Goal: Information Seeking & Learning: Check status

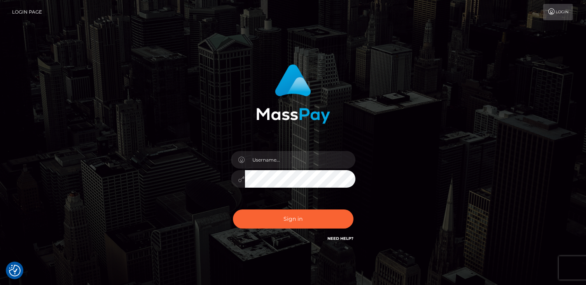
checkbox input "true"
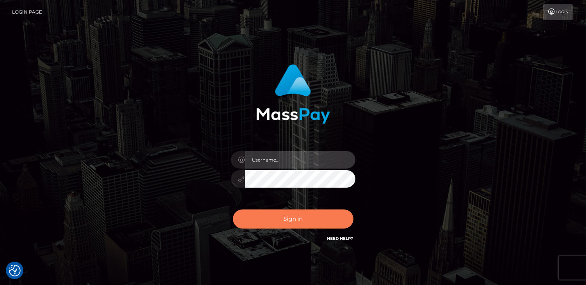
type input "catalinad"
click at [298, 223] on button "Sign in" at bounding box center [293, 218] width 121 height 19
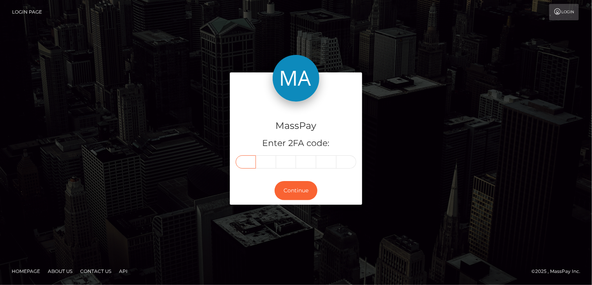
click at [251, 161] on input "text" at bounding box center [246, 161] width 20 height 13
type input "4"
type input "7"
type input "5"
type input "3"
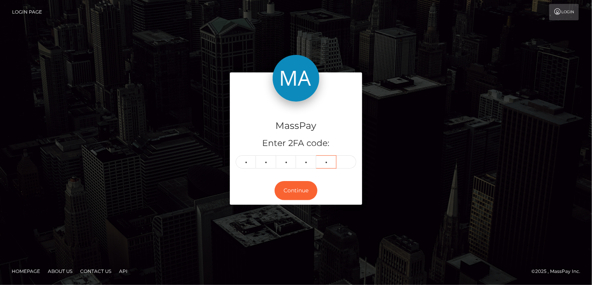
type input "7"
type input "9"
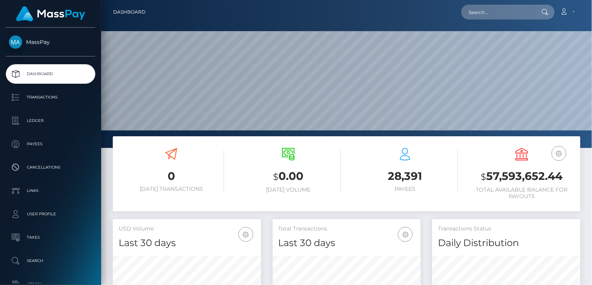
scroll to position [138, 148]
click at [496, 13] on input "text" at bounding box center [498, 12] width 73 height 15
paste input "poact_pLAYLxxiRjfZ"
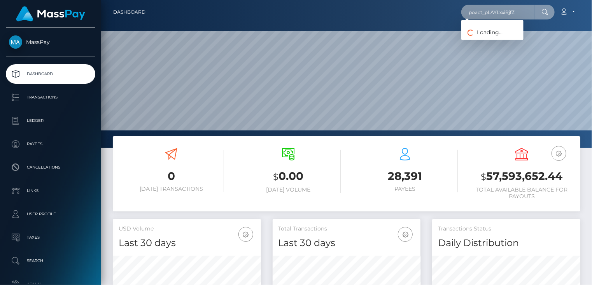
type input "poact_pLAYLxxiRjfZ"
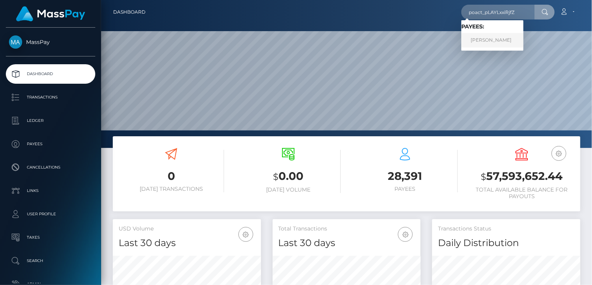
click at [487, 39] on link "Sanjay R" at bounding box center [493, 40] width 62 height 14
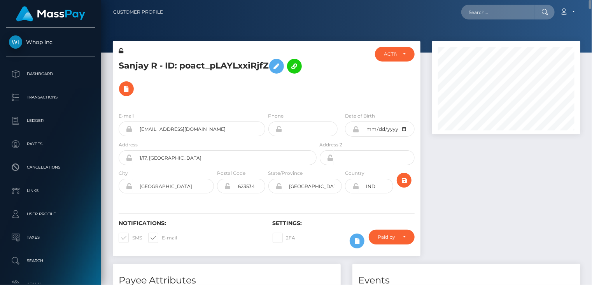
click at [200, 64] on h5 "Sanjay R - ID: poact_pLAYLxxiRjfZ" at bounding box center [216, 77] width 194 height 45
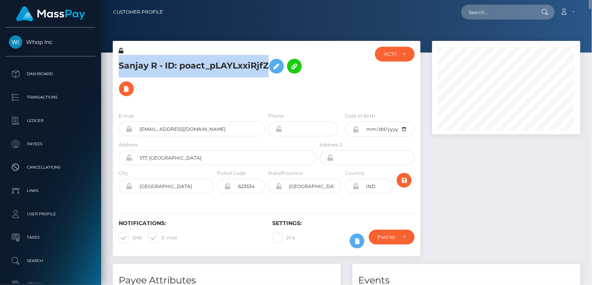
copy h5 "Sanjay R - ID: poact_pLAYLxxiRjfZ"
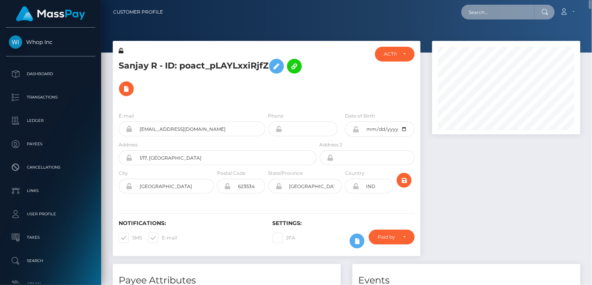
paste input "poact_eSvLf84dQd3r"
type input "poact_eSvLf84dQd3r"
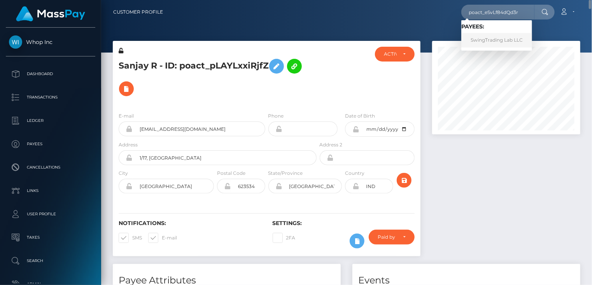
click at [483, 40] on link "SwingTrading Lab LLC" at bounding box center [497, 40] width 71 height 14
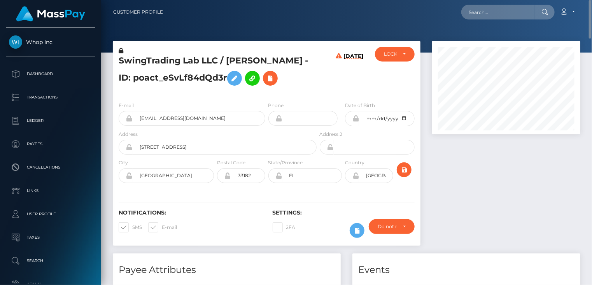
click at [195, 58] on h5 "SwingTrading Lab LLC / ALEX GONZALEZ - ID: poact_eSvLf84dQd3r" at bounding box center [216, 72] width 194 height 35
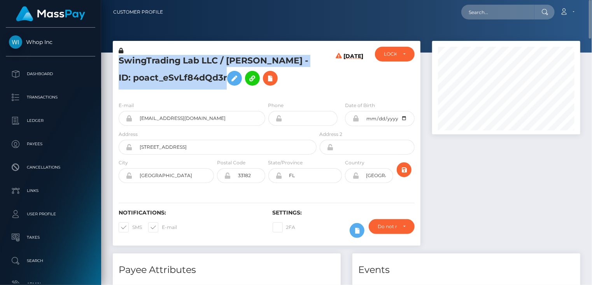
copy h5 "SwingTrading Lab LLC / ALEX GONZALEZ - ID: poact_eSvLf84dQd3r"
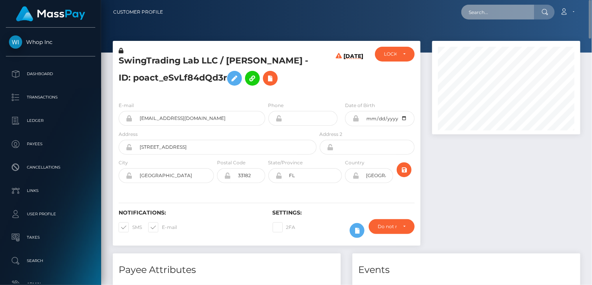
click at [476, 10] on input "text" at bounding box center [498, 12] width 73 height 15
paste input "poact_TeUUKBeiAu76"
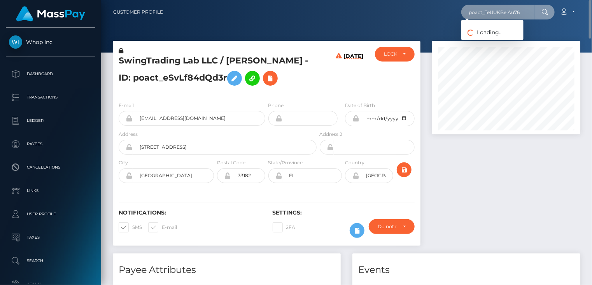
type input "poact_TeUUKBeiAu76"
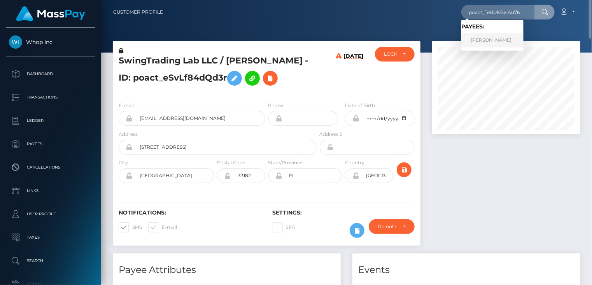
click at [495, 41] on link "Sontana Silpratheep" at bounding box center [493, 40] width 62 height 14
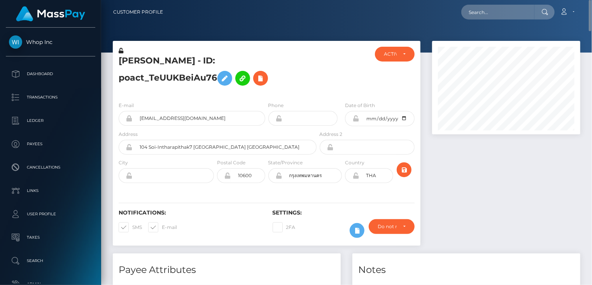
click at [172, 61] on h5 "[PERSON_NAME] - ID: poact_TeUUKBeiAu76" at bounding box center [216, 72] width 194 height 35
copy h5 "Sontana Silpratheep - ID: poact_TeUUKBeiAu76"
paste input "poact_BeHzDgVDNdgW"
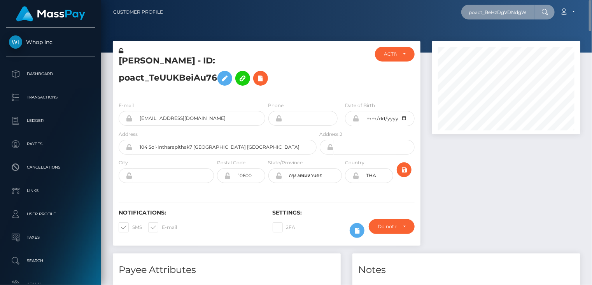
type input "poact_BeHzDgVDNdgW"
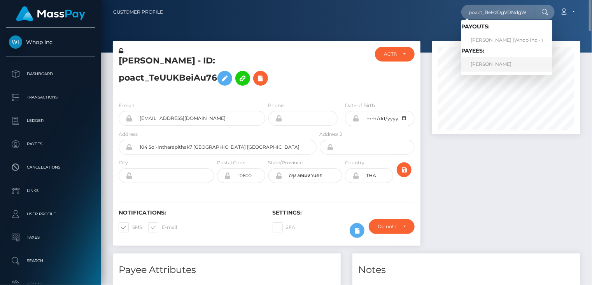
click at [517, 64] on link "MAJHARUL ISLAM TAMJID" at bounding box center [507, 64] width 91 height 14
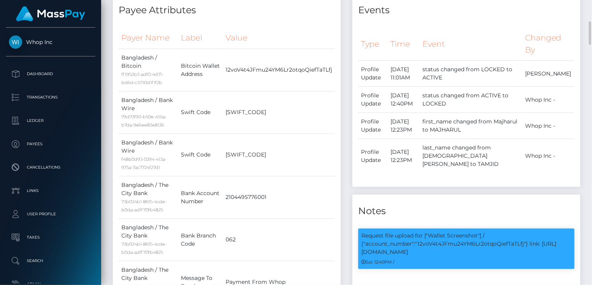
scroll to position [93, 148]
click at [464, 234] on p "Request file upload for ["Wallet Screenshot"] / {"account_number":"12voV4t4JFmu…" at bounding box center [467, 244] width 210 height 25
copy p "12voV4t4JFmu24YM6Lr2otqoQiefTaTLfj"
drag, startPoint x: 529, startPoint y: 237, endPoint x: 535, endPoint y: 239, distance: 6.5
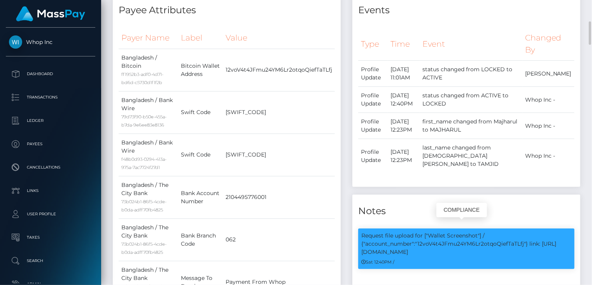
click at [535, 239] on p "Request file upload for ["Wallet Screenshot"] / {"account_number":"12voV4t4JFmu…" at bounding box center [467, 244] width 210 height 25
copy p "link: [URL][DOMAIN_NAME]"
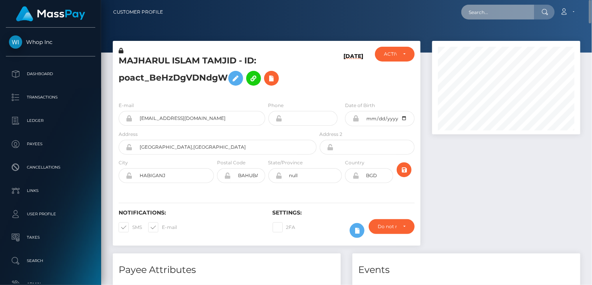
click at [476, 15] on input "text" at bounding box center [498, 12] width 73 height 15
paste input "pout_idojCemJxyr35"
type input "pout_idojCemJxyr35"
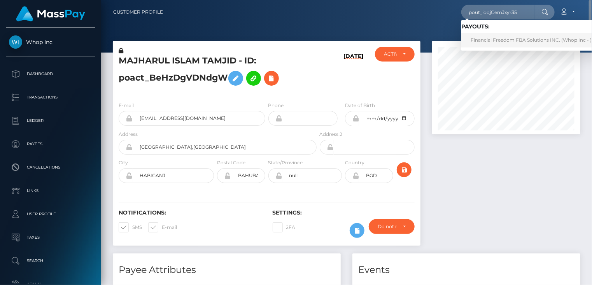
click at [497, 41] on link "Financial Freedom FBA Solutions INC. (Whop Inc - )" at bounding box center [532, 40] width 140 height 14
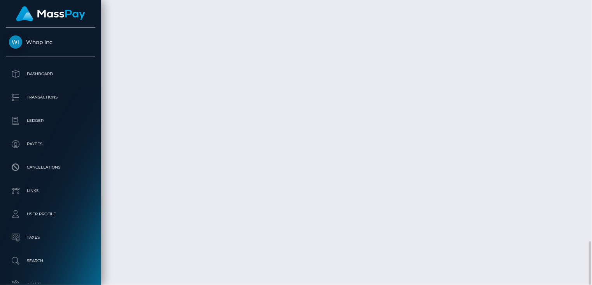
scroll to position [93, 148]
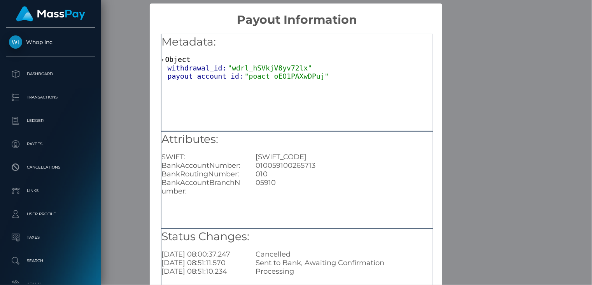
click at [485, 147] on div "× Payout Information Metadata: Object withdrawal_id: "wdrl_hSVkjV8yv72lx" payou…" at bounding box center [296, 142] width 592 height 285
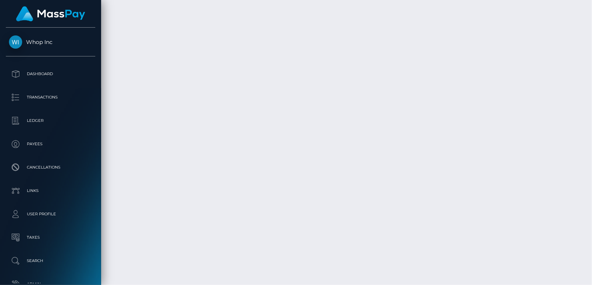
scroll to position [1563, 0]
copy td "6009599eca3847ca9a6d4259d8c89a90"
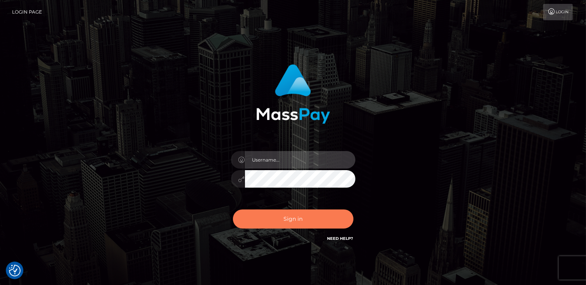
type input "catalinad"
click at [281, 221] on button "Sign in" at bounding box center [293, 218] width 121 height 19
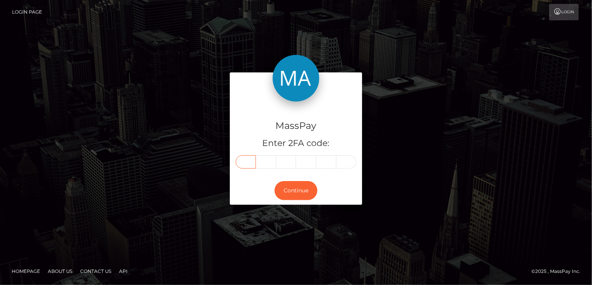
click at [247, 165] on input "text" at bounding box center [246, 161] width 20 height 13
type input "6"
type input "3"
type input "7"
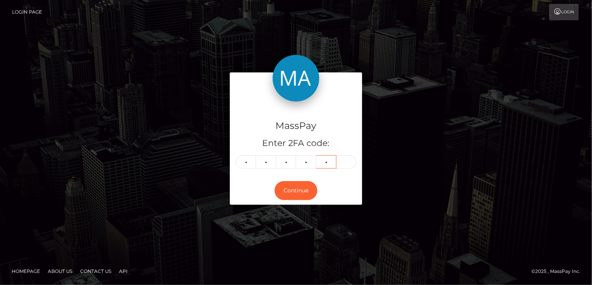
type input "9"
type input "4"
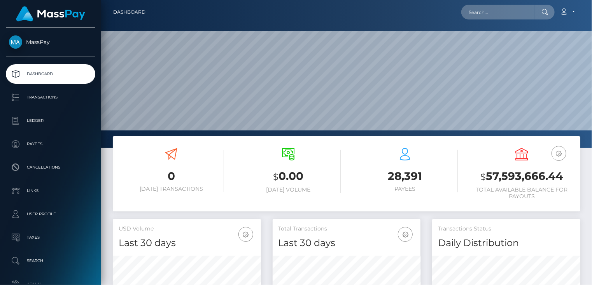
scroll to position [138, 148]
click at [488, 14] on input "text" at bounding box center [498, 12] width 73 height 15
paste input "MSP4AD01C71873FF0D"
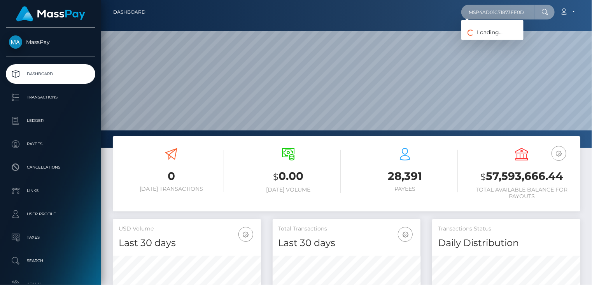
type input "MSP4AD01C71873FF0D"
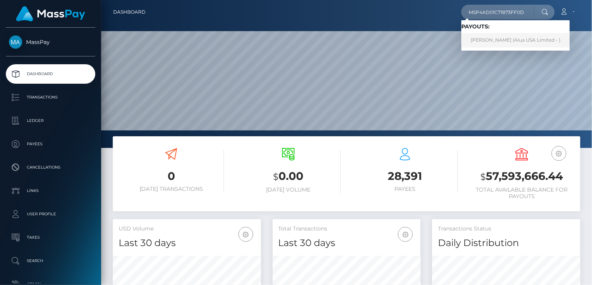
click at [497, 43] on link "[PERSON_NAME] (Alua USA Limited - )" at bounding box center [516, 40] width 109 height 14
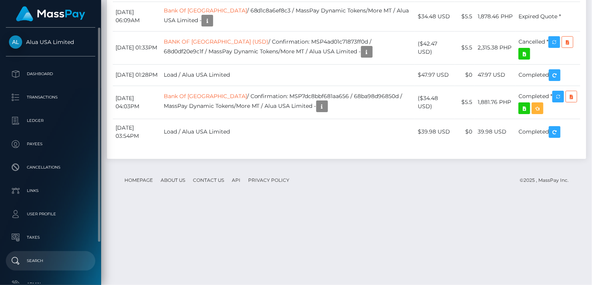
scroll to position [1136, 0]
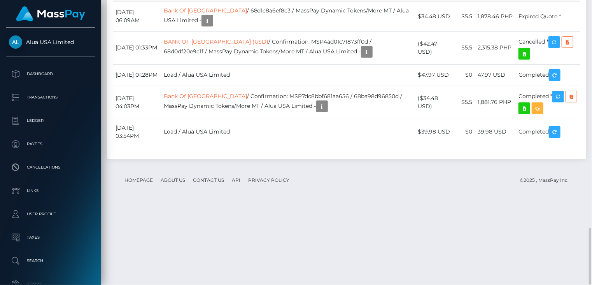
copy td "MSP38ea533db4ed776"
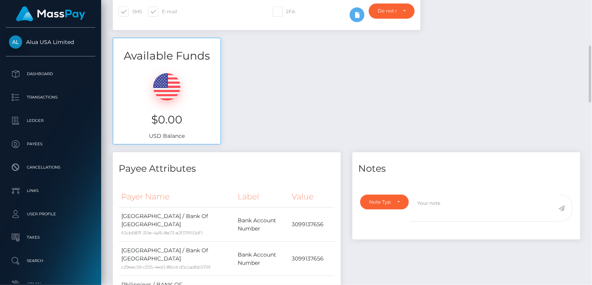
scroll to position [0, 0]
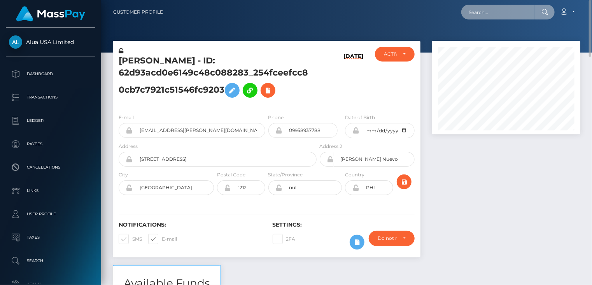
paste input "MSP58cddce5c55921c"
type input "MSP58cddce5c55921c"
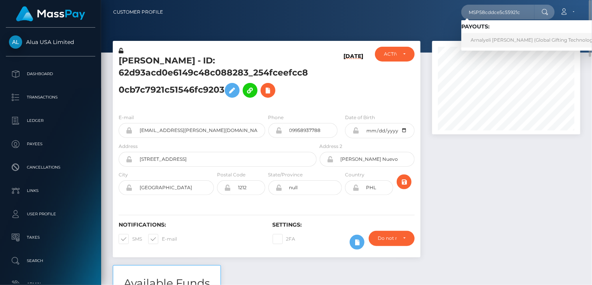
click at [513, 37] on link "Arnalyeli Regalado (Global Gifting Technologies Inc - Throne)" at bounding box center [551, 40] width 178 height 14
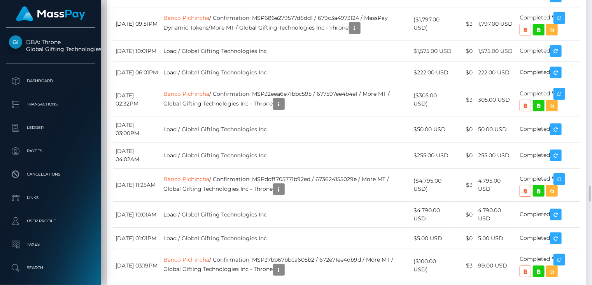
scroll to position [93, 148]
copy td "MSP58cddce5c55921c"
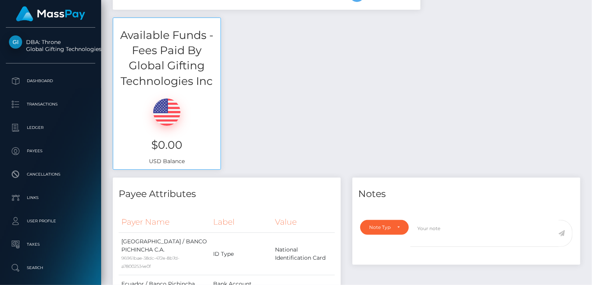
scroll to position [0, 0]
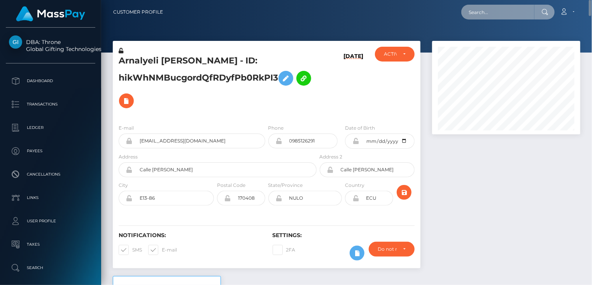
paste input "MSP09cad7351e4c9e3"
type input "MSP09cad7351e4c9e3"
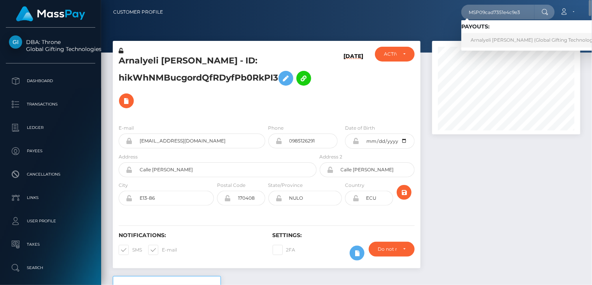
click at [488, 42] on link "Arnalyeli Regalado (Global Gifting Technologies Inc - Throne)" at bounding box center [551, 40] width 178 height 14
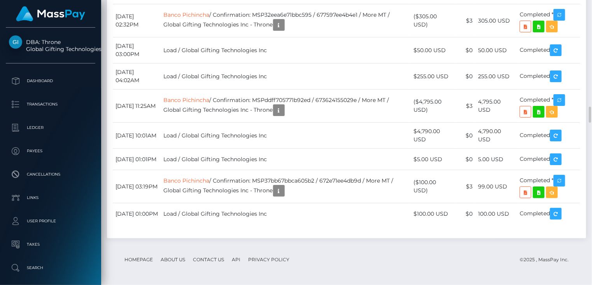
scroll to position [3245, 0]
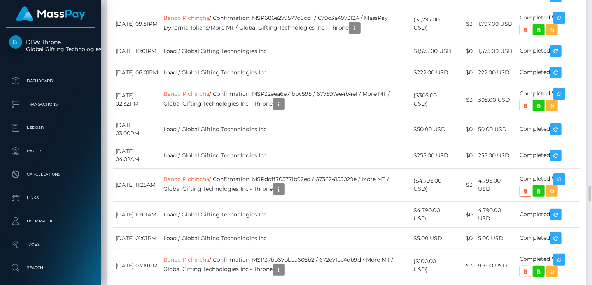
copy td "MSP09cad7351e4c9e3"
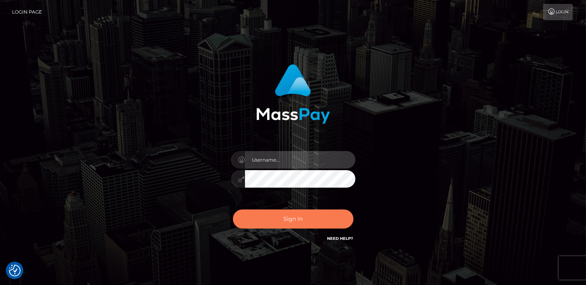
type input "catalinad"
click at [281, 220] on button "Sign in" at bounding box center [293, 218] width 121 height 19
type input "catalinad"
click at [293, 225] on button "Sign in" at bounding box center [293, 218] width 121 height 19
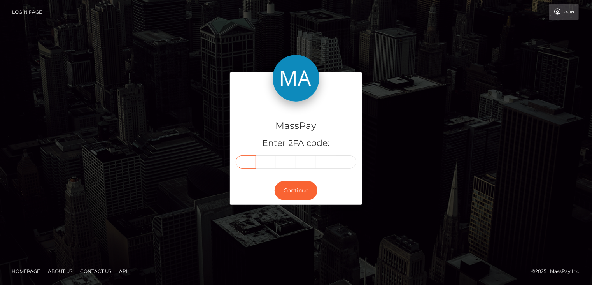
click at [251, 163] on input "text" at bounding box center [246, 161] width 20 height 13
type input "2"
type input "8"
type input "5"
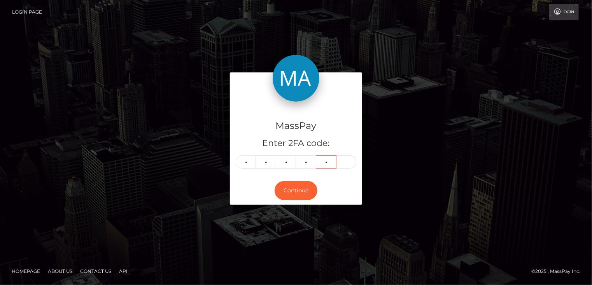
type input "2"
type input "4"
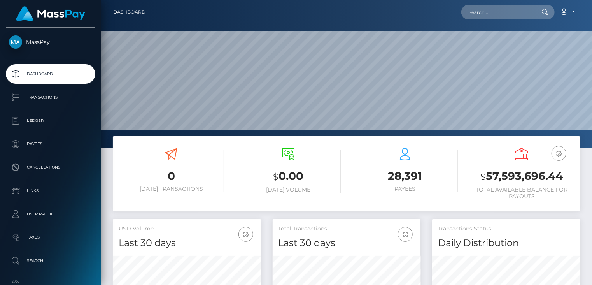
scroll to position [138, 148]
paste input "pout_pWMgpJs7RWkp9"
type input "pout_pWMgpJs7RWkp9"
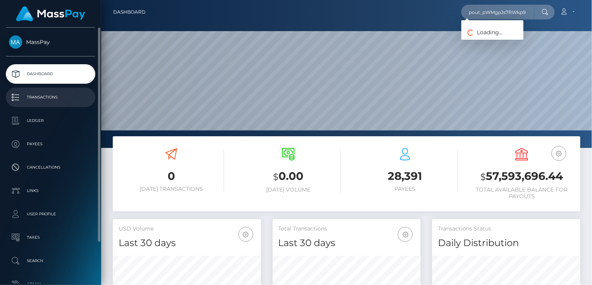
scroll to position [0, 0]
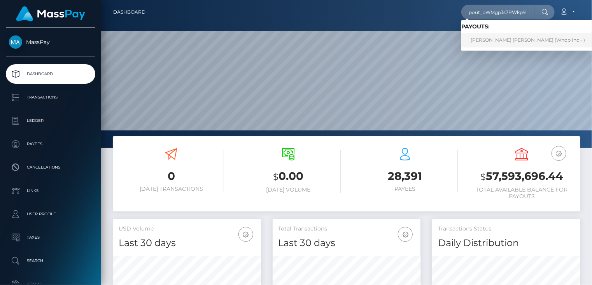
click at [528, 45] on link "JOSE ELGIN MARTINEZ-RUBIO (Whop Inc - )" at bounding box center [528, 40] width 133 height 14
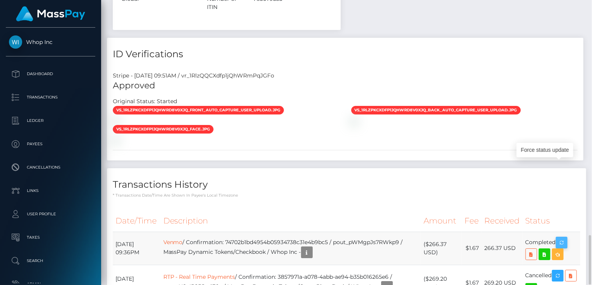
scroll to position [93, 148]
click at [565, 238] on icon "button" at bounding box center [561, 243] width 9 height 10
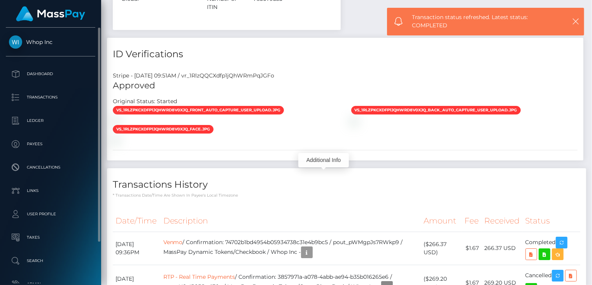
drag, startPoint x: 316, startPoint y: 177, endPoint x: 17, endPoint y: 179, distance: 298.9
click at [312, 248] on icon "button" at bounding box center [306, 253] width 9 height 10
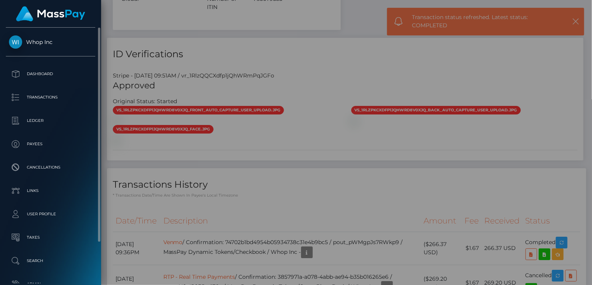
scroll to position [0, 0]
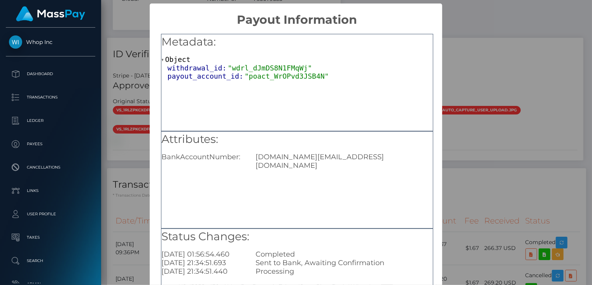
click at [122, 240] on div "× Payout Information Metadata: Object withdrawal_id: "wdrl_dJmDS8N1FMqWj" payou…" at bounding box center [296, 142] width 592 height 285
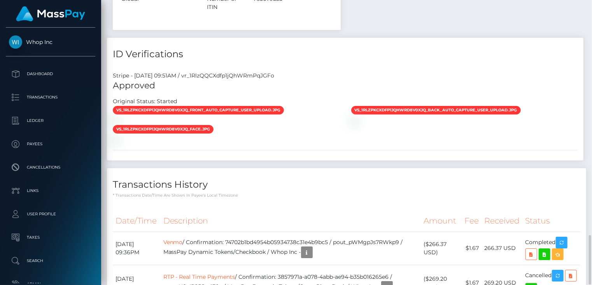
scroll to position [93, 148]
click at [538, 105] on div "vs_1RlzPKCXdfp1jQhWrd8v0xjq_front_auto_capture_user_upload.jpg" at bounding box center [345, 124] width 477 height 38
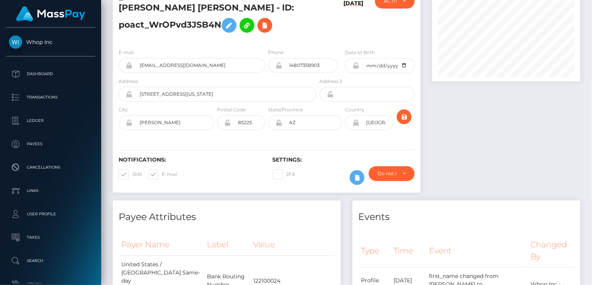
scroll to position [0, 0]
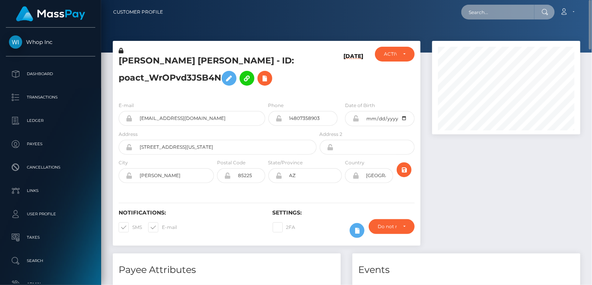
paste input "pout_Lamv64KjFy1Sn"
type input "pout_Lamv64KjFy1Sn"
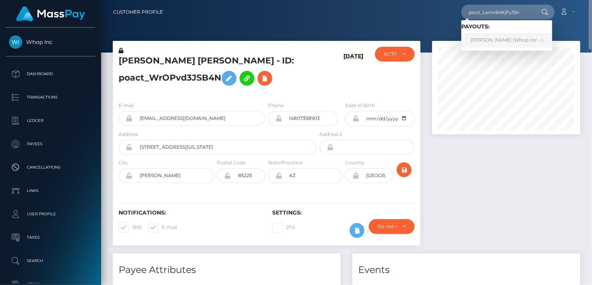
click at [497, 41] on link "Rachawada Tanwongsa (Whop Inc - )" at bounding box center [507, 40] width 91 height 14
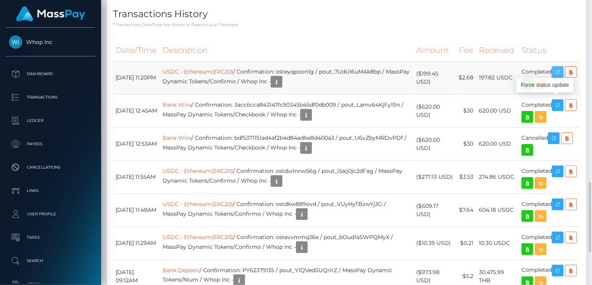
scroll to position [93, 148]
click at [563, 77] on icon "button" at bounding box center [557, 72] width 9 height 10
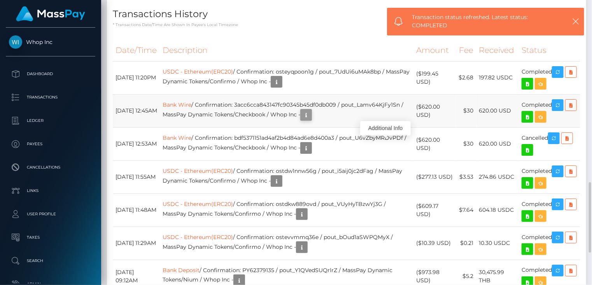
click at [311, 120] on icon "button" at bounding box center [306, 115] width 9 height 10
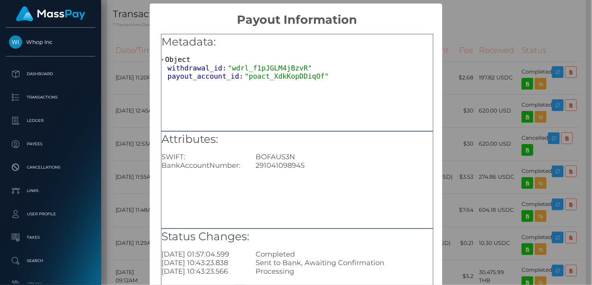
click at [122, 64] on div "× Payout Information Metadata: Object withdrawal_id: "wdrl_f1pJGLM4jBzvR" payou…" at bounding box center [296, 142] width 592 height 285
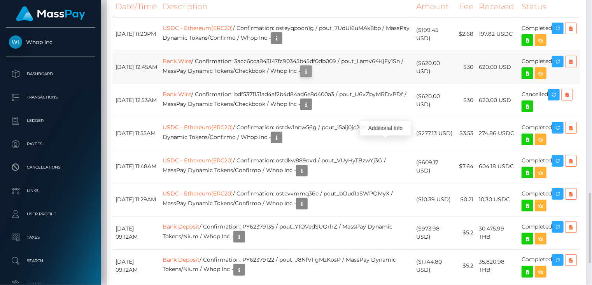
click at [311, 76] on icon "button" at bounding box center [306, 72] width 9 height 10
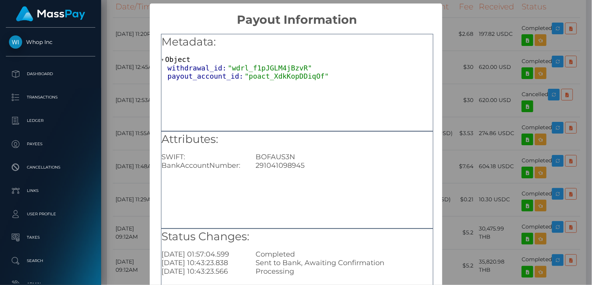
click at [484, 16] on div "× Payout Information Metadata: Object withdrawal_id: "wdrl_f1pJGLM4jBzvR" payou…" at bounding box center [296, 142] width 592 height 285
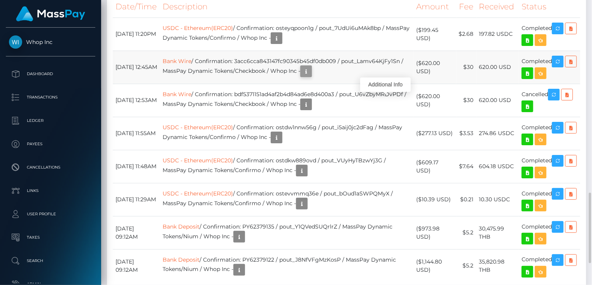
click at [311, 76] on icon "button" at bounding box center [306, 72] width 9 height 10
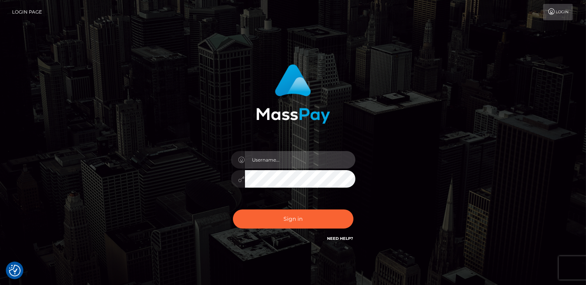
type input "catalinad"
click at [312, 228] on div "Sign in Need Help?" at bounding box center [293, 222] width 136 height 35
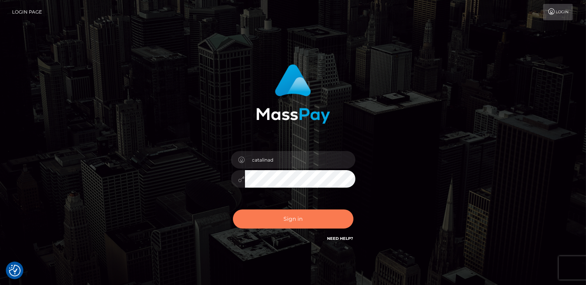
click at [312, 227] on button "Sign in" at bounding box center [293, 218] width 121 height 19
type input "catalinad"
click at [318, 218] on button "Sign in" at bounding box center [293, 218] width 121 height 19
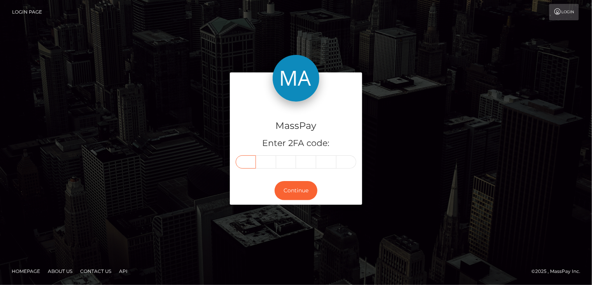
click at [251, 162] on input "text" at bounding box center [246, 161] width 20 height 13
type input "2"
type input "4"
type input "1"
type input "0"
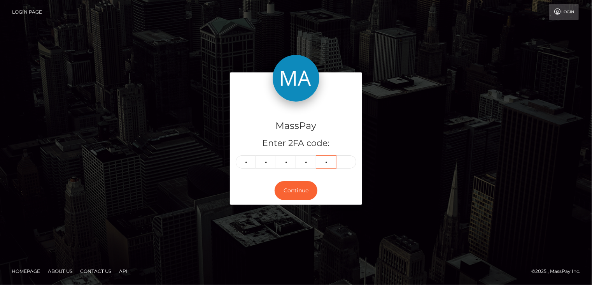
type input "8"
type input "1"
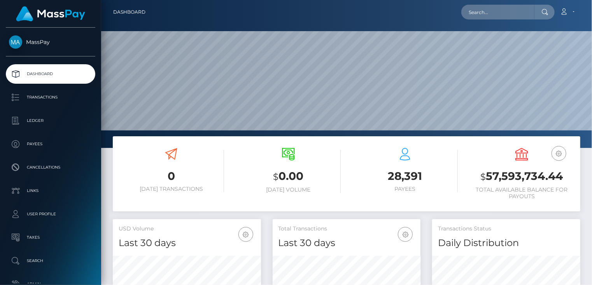
scroll to position [138, 148]
drag, startPoint x: 0, startPoint y: 0, endPoint x: 500, endPoint y: 11, distance: 500.2
click at [500, 11] on input "text" at bounding box center [498, 12] width 73 height 15
paste input "poact_eHPt4lZ8cb86"
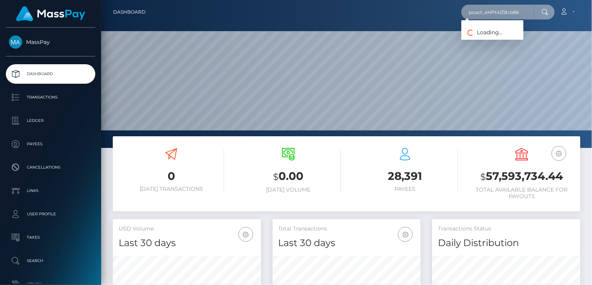
type input "poact_eHPt4lZ8cb86"
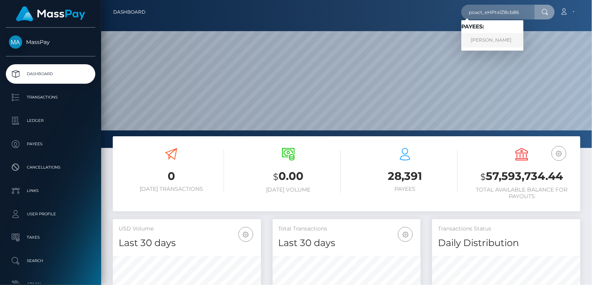
click at [485, 42] on link "TRISTIN-STORME REDPATH" at bounding box center [493, 40] width 62 height 14
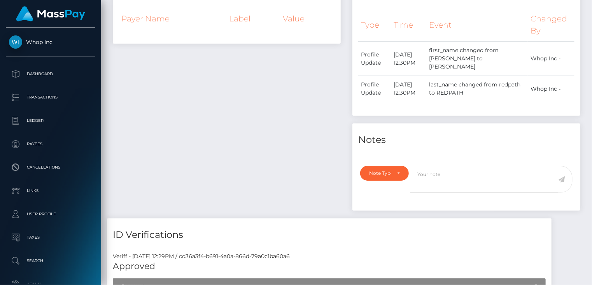
scroll to position [19, 0]
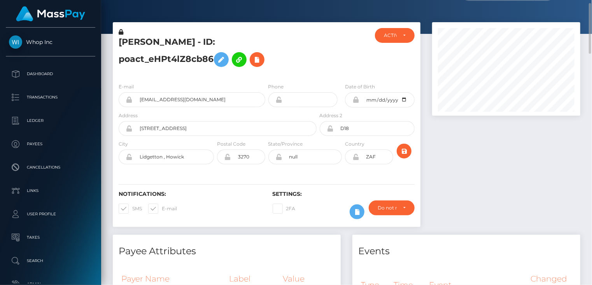
click at [162, 45] on h5 "[PERSON_NAME] - ID: poact_eHPt4lZ8cb86" at bounding box center [216, 53] width 194 height 35
copy h5 "[PERSON_NAME] - ID: poact_eHPt4lZ8cb86"
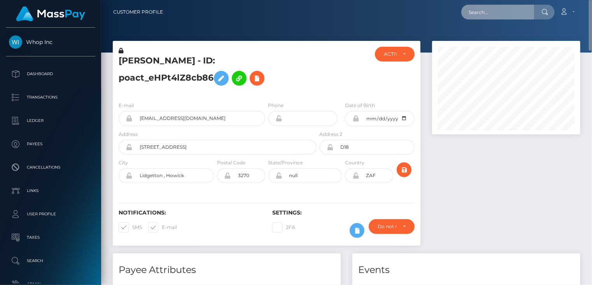
click at [503, 10] on input "text" at bounding box center [498, 12] width 73 height 15
paste input "MSPb957c0f84622c73"
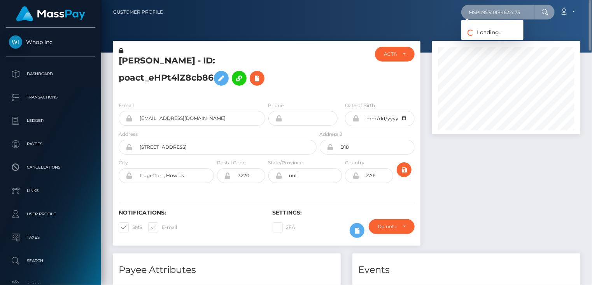
type input "MSPb957c0f84622c73"
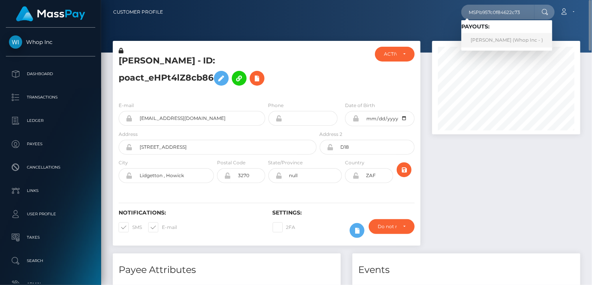
click at [500, 43] on link "HASSAN MUHAMMAD Usman (Whop Inc - )" at bounding box center [507, 40] width 91 height 14
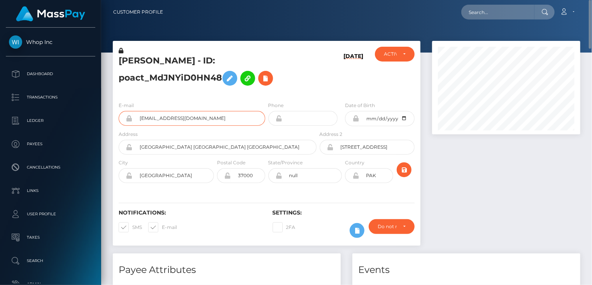
click at [182, 118] on input "[EMAIL_ADDRESS][DOMAIN_NAME]" at bounding box center [199, 118] width 133 height 15
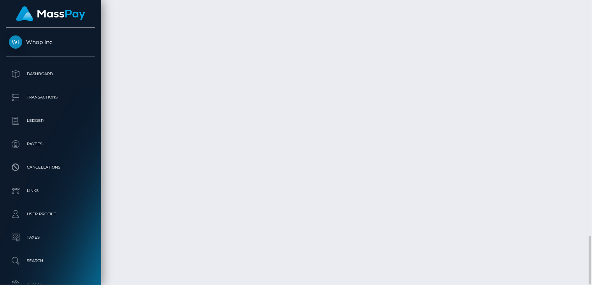
scroll to position [93, 148]
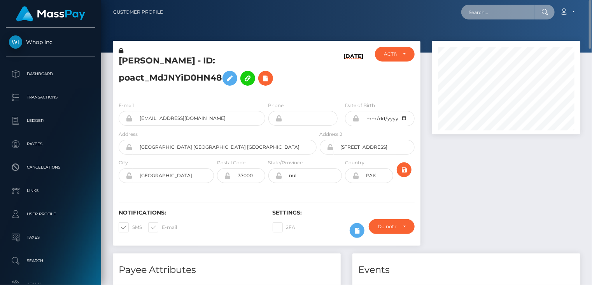
paste input "MSP0b5d004997ec84d"
type input "MSP0b5d004997ec84d"
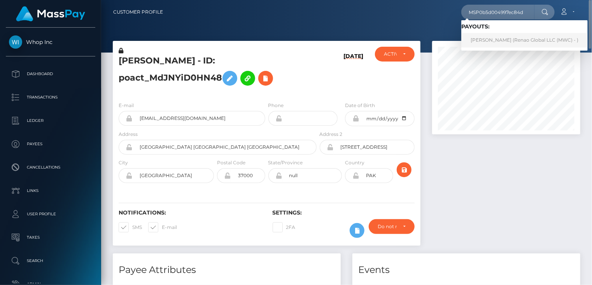
click at [501, 42] on link "[PERSON_NAME] (Renao Global LLC (MWC) - )" at bounding box center [525, 40] width 126 height 14
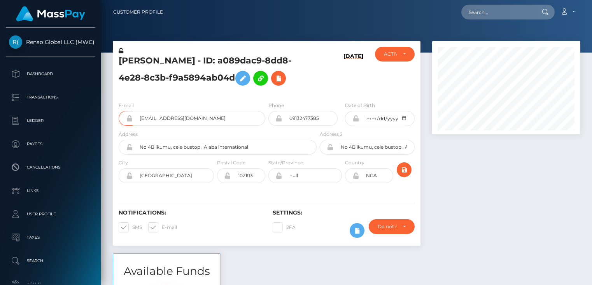
click at [167, 119] on input "onuchukwufaith03@gmail.com" at bounding box center [199, 118] width 133 height 15
paste input "MSPcb619490964568c"
type input "MSPcb619490964568c"
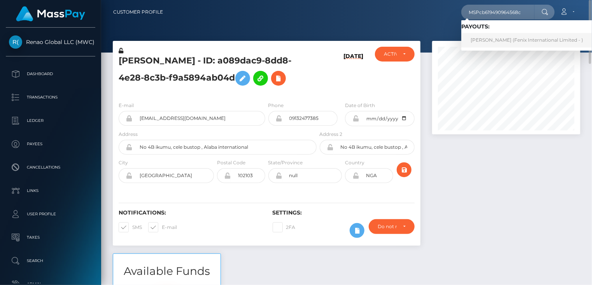
click at [493, 44] on link "Syamsul Bahri (Fenix International Limited - )" at bounding box center [527, 40] width 131 height 14
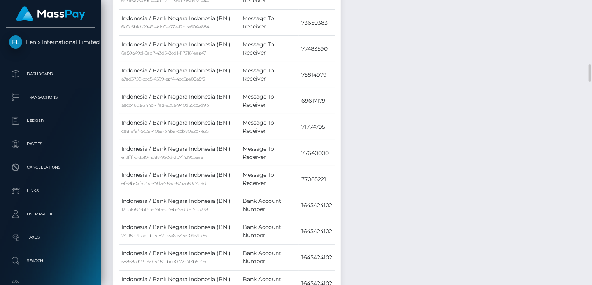
scroll to position [1557, 0]
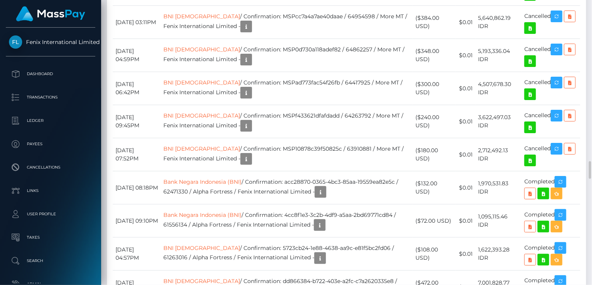
scroll to position [93, 148]
drag, startPoint x: 300, startPoint y: 72, endPoint x: 391, endPoint y: 69, distance: 90.7
copy td "MSPcb619490964568c / 77865533"
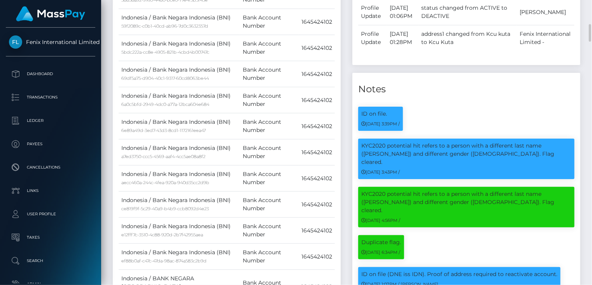
scroll to position [0, 0]
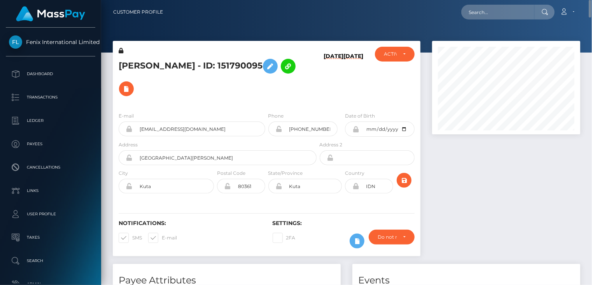
click at [159, 67] on h5 "[PERSON_NAME] - ID: 151790095" at bounding box center [216, 77] width 194 height 45
click at [159, 67] on h5 "Syamsul Bahri - ID: 151790095" at bounding box center [216, 77] width 194 height 45
copy h5 "Syamsul Bahri - ID: 151790095"
click at [505, 12] on input "text" at bounding box center [498, 12] width 73 height 15
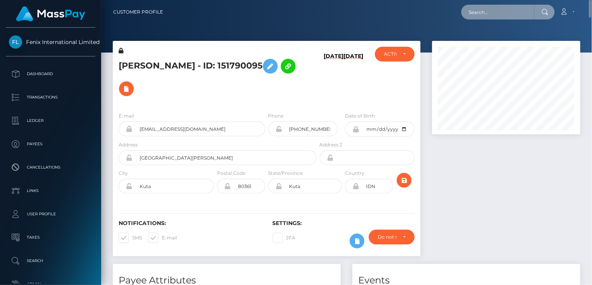
paste input "MSP666e621deac9b9e"
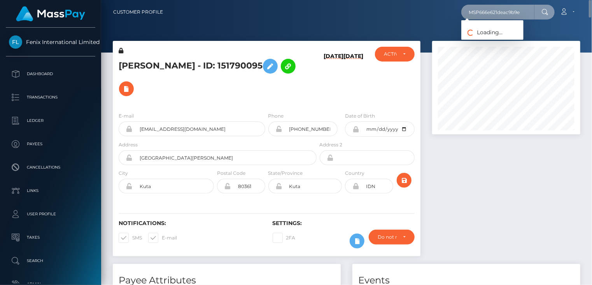
type input "MSP666e621deac9b9e"
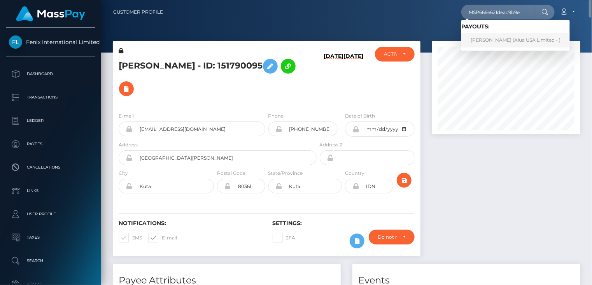
click at [502, 44] on link "Angelika Gatus (Alua USA Limited - )" at bounding box center [516, 40] width 109 height 14
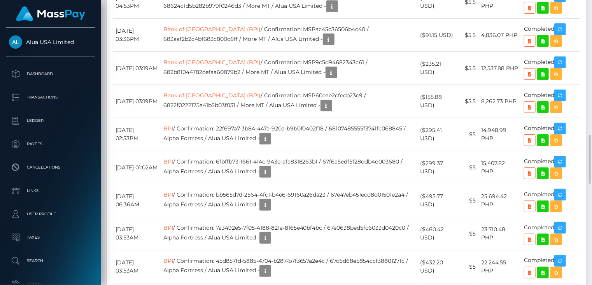
scroll to position [519, 0]
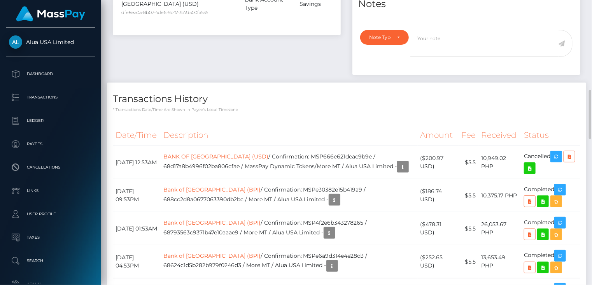
click at [352, 128] on th "Description" at bounding box center [289, 135] width 257 height 21
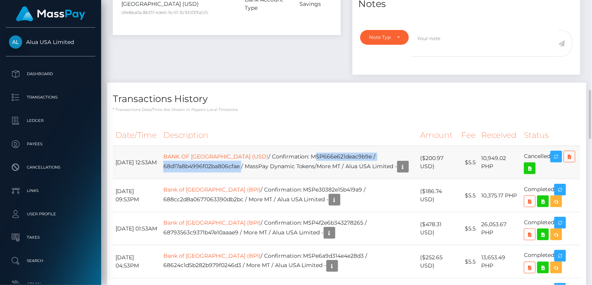
drag, startPoint x: 321, startPoint y: 144, endPoint x: 254, endPoint y: 156, distance: 67.6
click at [254, 156] on td "BANK OF [GEOGRAPHIC_DATA] (USD) / Confirmation: MSP666e621deac9b9e / 68d17a8b49…" at bounding box center [289, 162] width 257 height 33
copy td "MSP666e621deac9b9e / 68d17a8b4996f02ba806cfae"
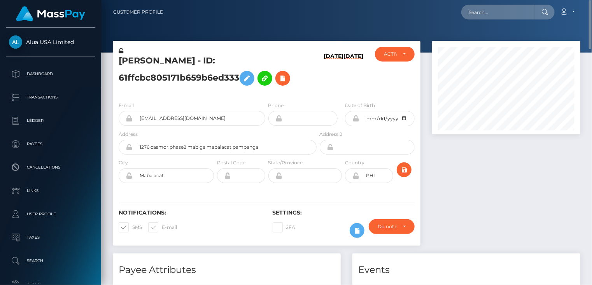
click at [156, 62] on h5 "[PERSON_NAME] - ID: 61ffcbc805171b659b6ed333" at bounding box center [216, 72] width 194 height 35
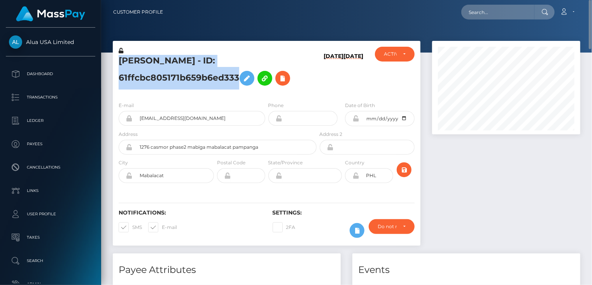
copy h5 "[PERSON_NAME] - ID: 61ffcbc805171b659b6ed333"
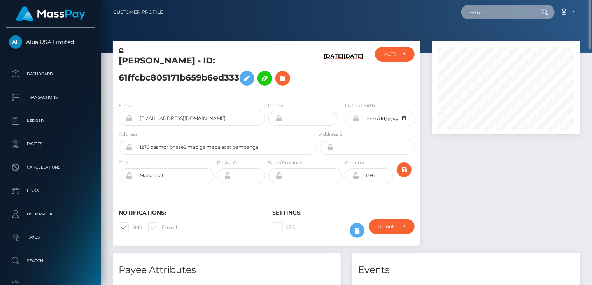
paste input "MSPbe923bfb41f21f2"
type input "MSPbe923bfb41f21f2"
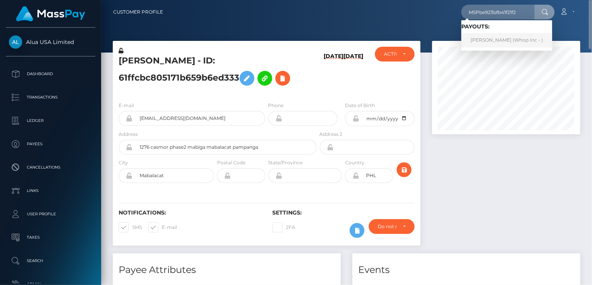
click at [500, 43] on link "ARHAM IMRAN Iqbal (Whop Inc - )" at bounding box center [507, 40] width 91 height 14
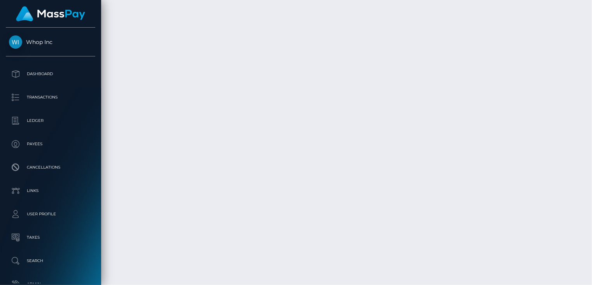
scroll to position [2642, 0]
drag, startPoint x: 292, startPoint y: 201, endPoint x: 414, endPoint y: 203, distance: 121.4
copy td "MSPbe923bfb41f21f2 / pout_TUx5zVE7nDRuS"
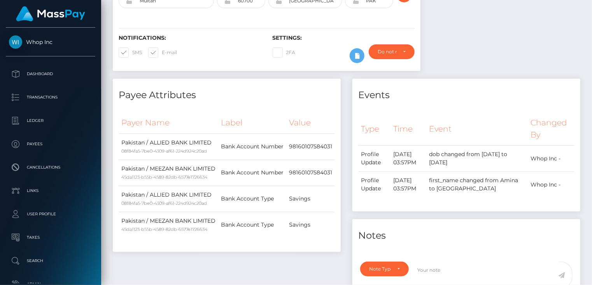
scroll to position [0, 0]
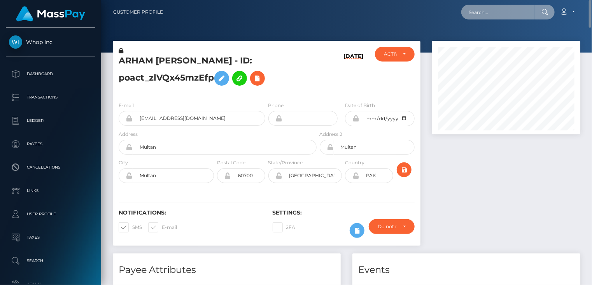
paste input "poact_nZeSAAo1xEUX"
type input "poact_nZeSAAo1xEUX"
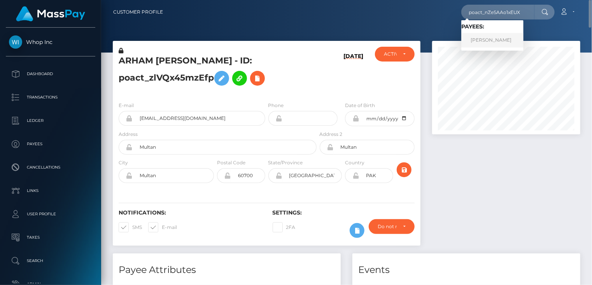
click at [503, 44] on link "ROVSHAN AMIROV" at bounding box center [493, 40] width 62 height 14
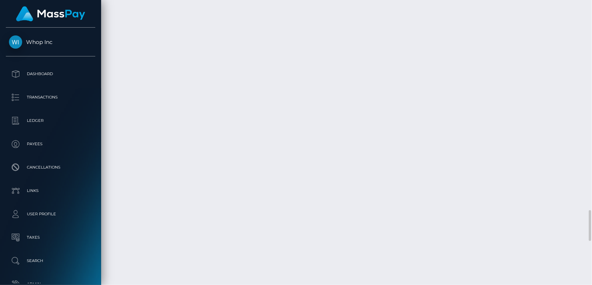
scroll to position [2207, 0]
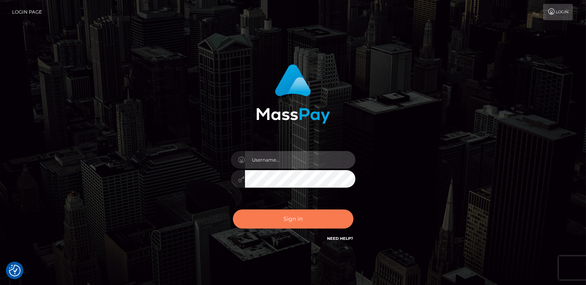
type input "catalinad"
click at [280, 223] on button "Sign in" at bounding box center [293, 218] width 121 height 19
type input "catalinad"
click at [311, 219] on button "Sign in" at bounding box center [293, 218] width 121 height 19
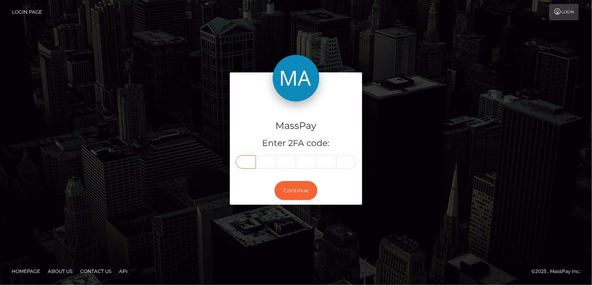
click at [248, 164] on input "text" at bounding box center [246, 161] width 20 height 13
type input "8"
type input "2"
type input "5"
type input "3"
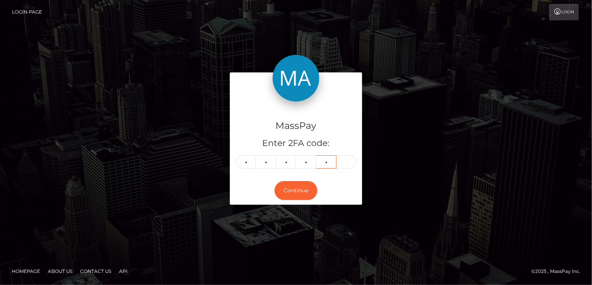
type input "3"
type input "0"
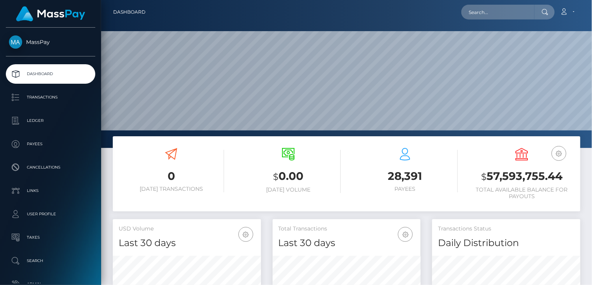
scroll to position [138, 148]
paste input "poact_ltpXdJM06wiD"
type input "poact_ltpXdJM06wiD"
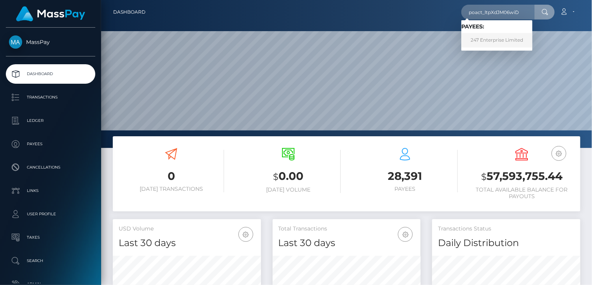
click at [492, 36] on link "247 Enterprise Limited" at bounding box center [497, 40] width 71 height 14
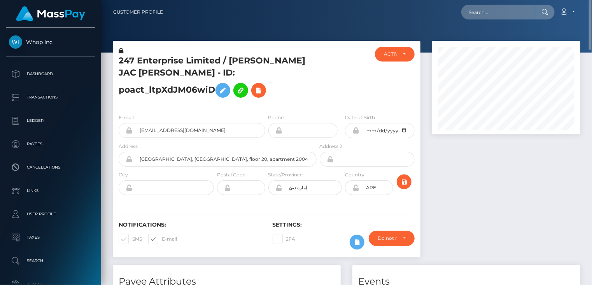
click at [228, 72] on h5 "247 Enterprise Limited / [PERSON_NAME] JAC [PERSON_NAME] - ID: poact_ltpXdJM06w…" at bounding box center [216, 78] width 194 height 47
click at [228, 72] on h5 "247 Enterprise Limited / GINO JAC MARIA TUMMERS - ID: poact_ltpXdJM06wiD" at bounding box center [216, 78] width 194 height 47
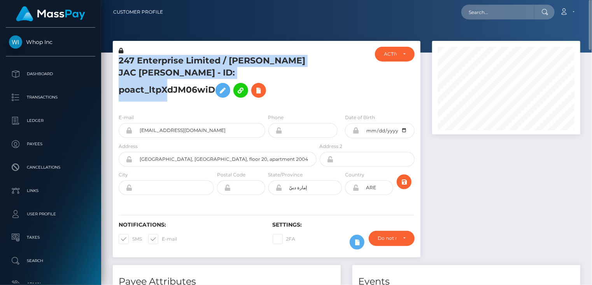
click at [228, 72] on h5 "247 Enterprise Limited / GINO JAC MARIA TUMMERS - ID: poact_ltpXdJM06wiD" at bounding box center [216, 78] width 194 height 47
copy h5 "247 Enterprise Limited / GINO JAC MARIA TUMMERS - ID: poact_ltpXdJM06wiD"
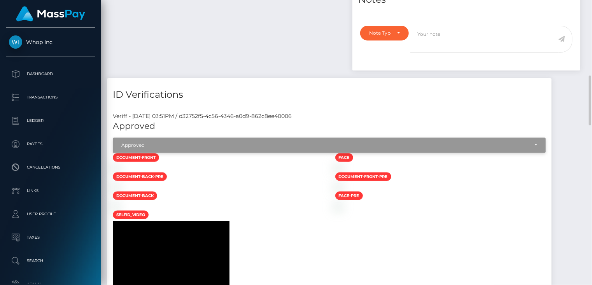
scroll to position [690, 0]
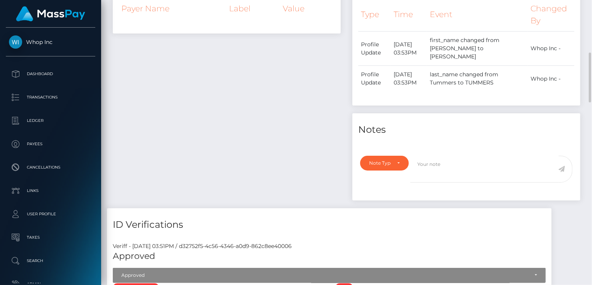
scroll to position [41, 0]
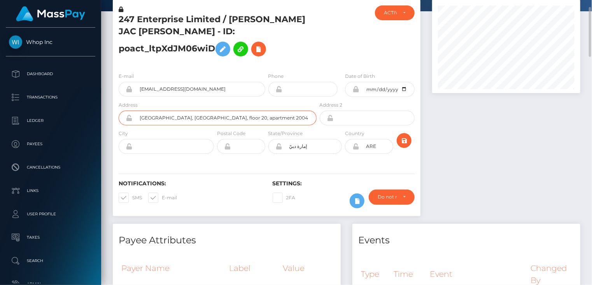
drag, startPoint x: 141, startPoint y: 127, endPoint x: 223, endPoint y: 125, distance: 81.8
click at [223, 125] on input "Creek Harbour, creek horizon tower 2, floor 20, apartment 2004" at bounding box center [225, 118] width 184 height 15
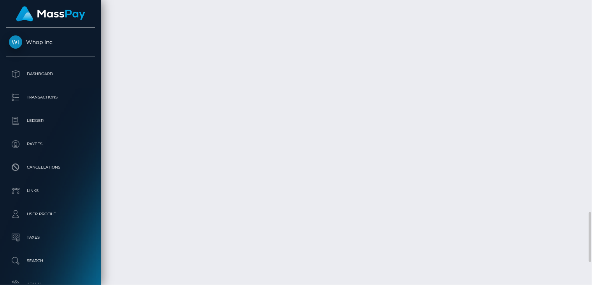
scroll to position [1210, 0]
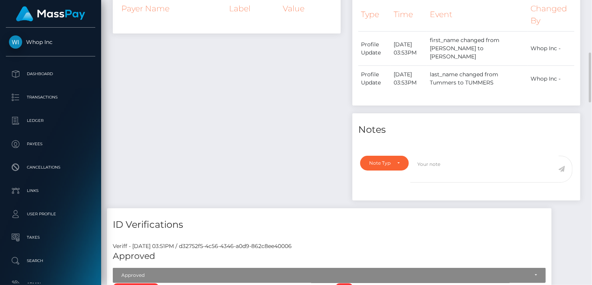
scroll to position [0, 0]
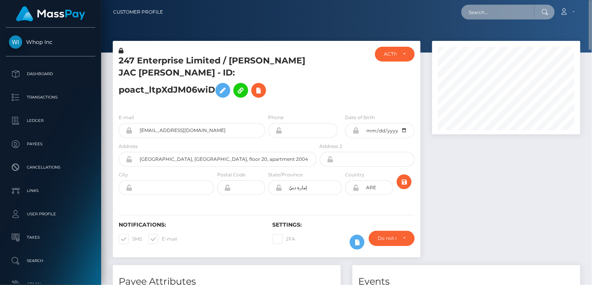
paste input "icome90789+6f02a33add@gmail.com"
type input "icome90789+6f02a33add@gmail.com"
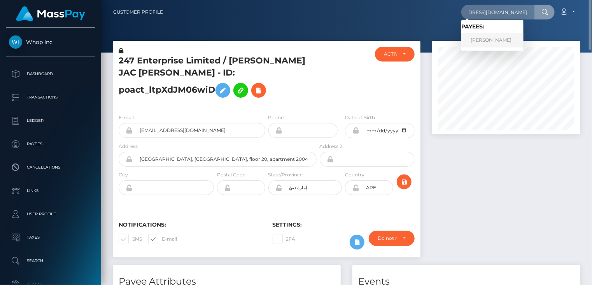
scroll to position [0, 0]
click at [497, 37] on link "CHLOE STRONG" at bounding box center [493, 40] width 62 height 14
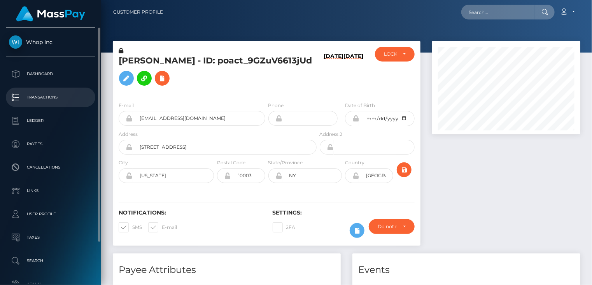
scroll to position [93, 148]
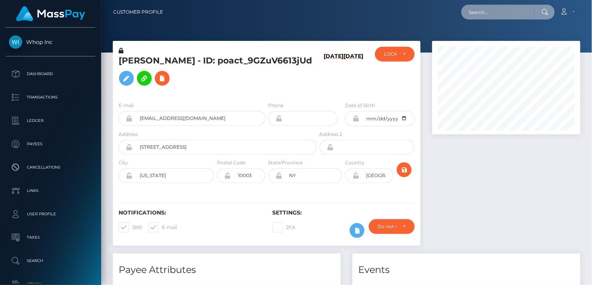
paste input "[EMAIL_ADDRESS][DOMAIN_NAME]"
type input "[EMAIL_ADDRESS][DOMAIN_NAME]"
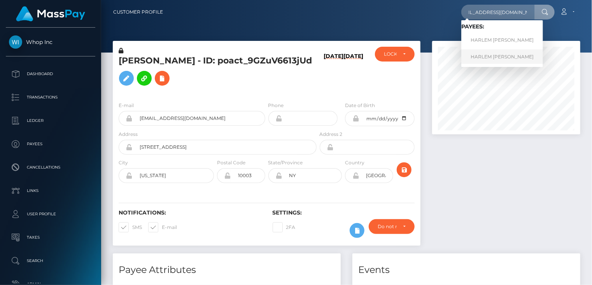
scroll to position [0, 0]
click at [509, 62] on link "HARLEM [PERSON_NAME]" at bounding box center [503, 56] width 82 height 14
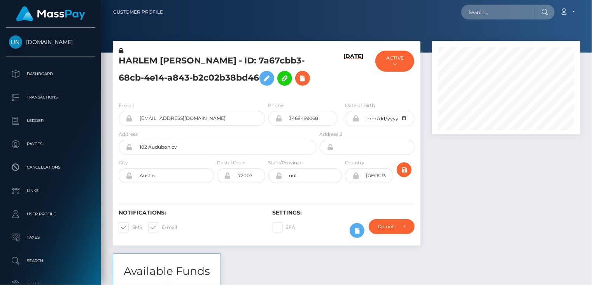
scroll to position [93, 148]
paste input "[EMAIL_ADDRESS][DOMAIN_NAME]"
type input "[EMAIL_ADDRESS][DOMAIN_NAME]"
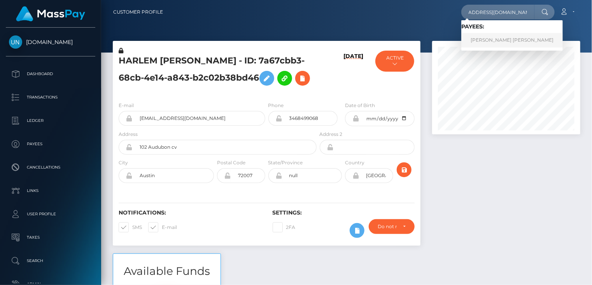
scroll to position [0, 0]
click at [495, 37] on link "[PERSON_NAME] [PERSON_NAME]" at bounding box center [513, 40] width 102 height 14
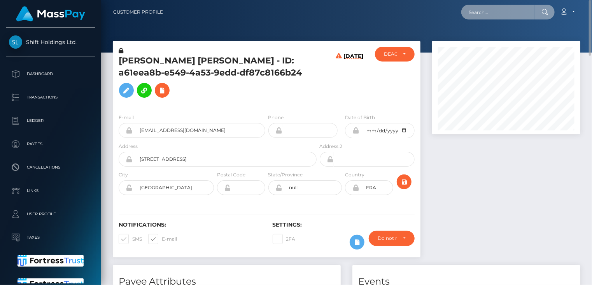
paste input "pout_JAmn3Kd5or4HF"
drag, startPoint x: 528, startPoint y: 11, endPoint x: 455, endPoint y: 16, distance: 73.4
click at [455, 16] on div "pout_JAmn3Kd5or4HF Loading... Loading... Account Edit Profile Logout" at bounding box center [374, 12] width 411 height 16
paste input "5whnCSOp6kXYy"
type input "pout_5whnCSOp6kXYy"
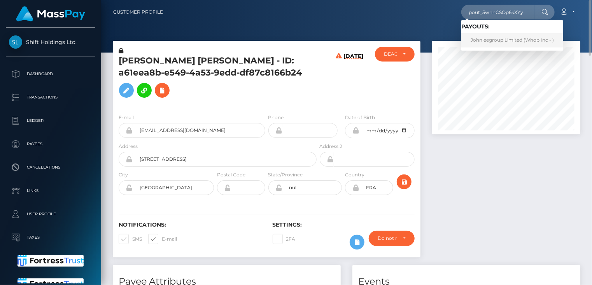
click at [495, 40] on link "Johnleegroup Limited (Whop Inc - )" at bounding box center [513, 40] width 102 height 14
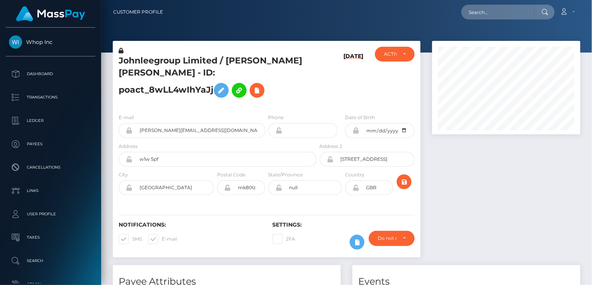
scroll to position [93, 148]
drag, startPoint x: 125, startPoint y: 76, endPoint x: 232, endPoint y: 75, distance: 107.4
click at [232, 75] on h5 "Johnleegroup Limited / JOHN SOU YIP LEE - ID: poact_8wLL4wIhYaJj" at bounding box center [216, 78] width 194 height 47
copy h5 "ID: poact_8wLL4wIhYaJj"
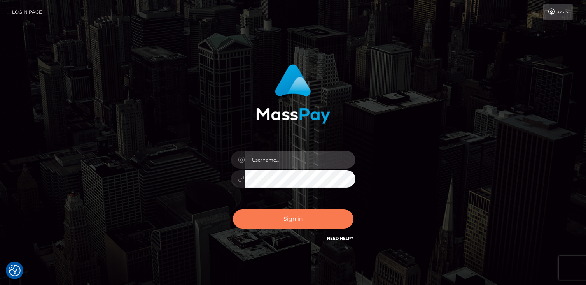
type input "catalinad"
click at [316, 223] on button "Sign in" at bounding box center [293, 218] width 121 height 19
type input "catalinad"
click at [326, 218] on button "Sign in" at bounding box center [293, 218] width 121 height 19
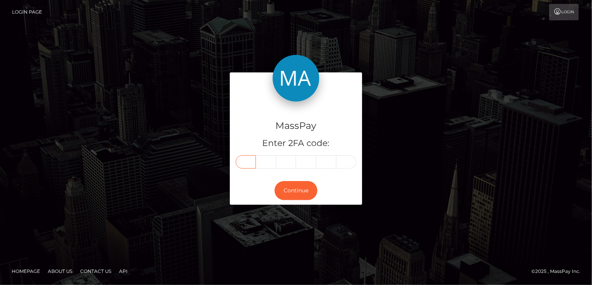
click at [252, 162] on input "text" at bounding box center [246, 161] width 20 height 13
type input "3"
type input "8"
type input "0"
type input "8"
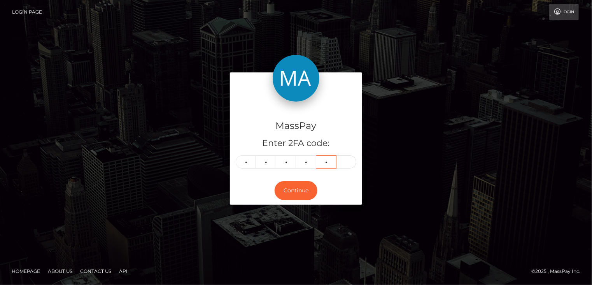
type input "5"
type input "6"
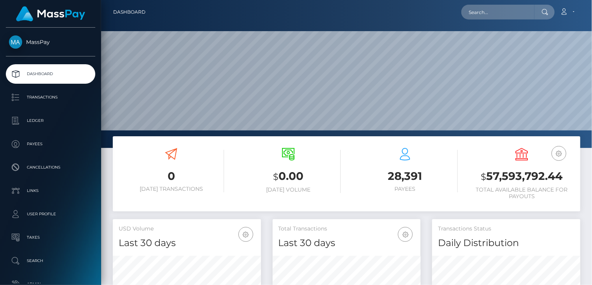
scroll to position [138, 148]
click at [493, 14] on input "text" at bounding box center [498, 12] width 73 height 15
paste input "poact_A7AkkVL72PPn"
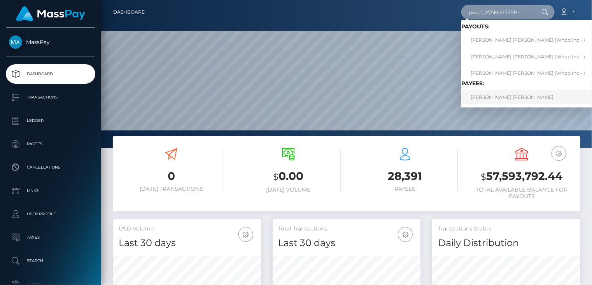
type input "poact_A7AkkVL72PPn"
click at [495, 103] on link "XIMENA ALESSANDRA GUTIERREZ ORIHUELA" at bounding box center [528, 97] width 133 height 14
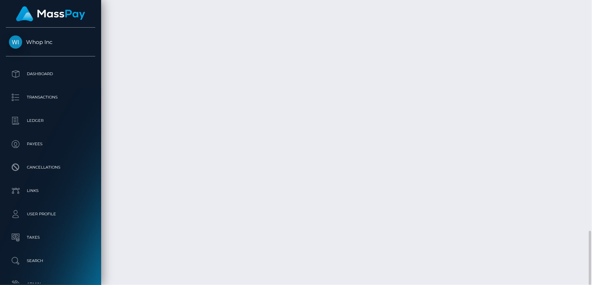
scroll to position [93, 148]
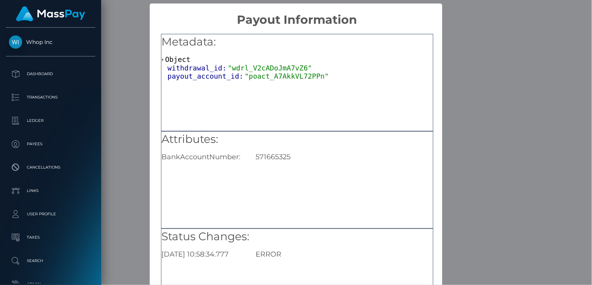
click at [551, 116] on div "× Payout Information Metadata: Object withdrawal_id: "wdrl_V2cADoJmA7vZ6" payou…" at bounding box center [296, 142] width 592 height 285
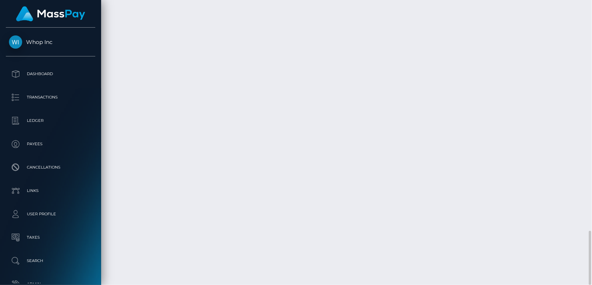
click at [550, 139] on div "Force status update" at bounding box center [537, 147] width 57 height 19
click at [550, 138] on div "Force status update" at bounding box center [537, 147] width 57 height 19
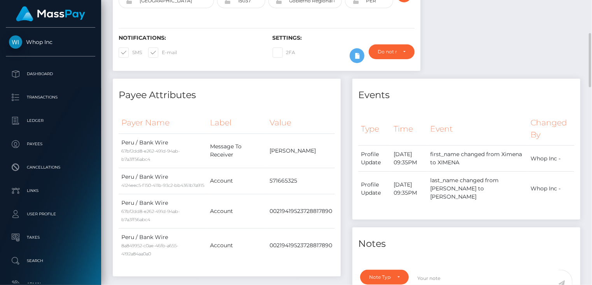
scroll to position [0, 0]
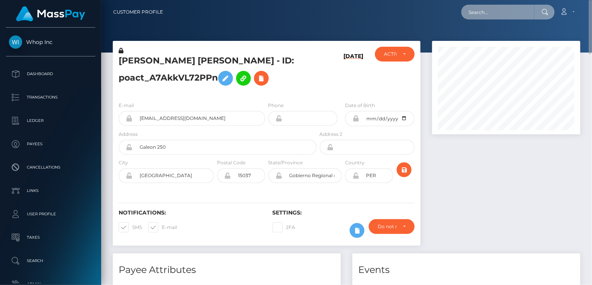
paste input "arabianbeauties2025@gmail.com"
type input "arabianbeauties2025@gmail.com"
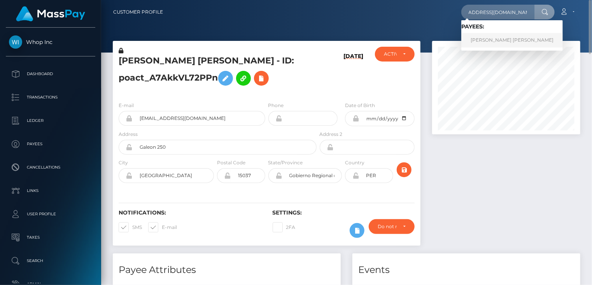
scroll to position [0, 0]
click at [507, 37] on link "THOMAS REMY PIERRE LEVEQUE" at bounding box center [513, 40] width 102 height 14
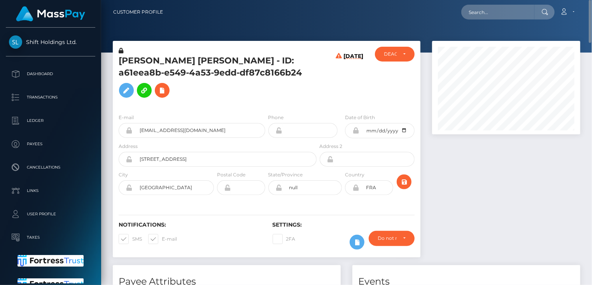
click at [195, 56] on h5 "[PERSON_NAME] [PERSON_NAME] - ID: a61eea8b-e549-4a53-9edd-df87c8166b24" at bounding box center [216, 78] width 194 height 47
click at [195, 56] on h5 "THOMAS REMY PIERRE LEVEQUE - ID: a61eea8b-e549-4a53-9edd-df87c8166b24" at bounding box center [216, 78] width 194 height 47
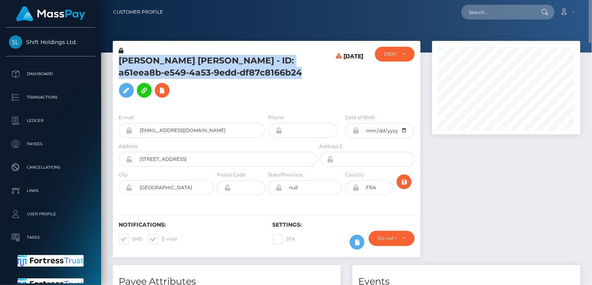
copy h5 "THOMAS REMY PIERRE LEVEQUE - ID: a61eea8b-e549-4a53-9edd-df87c8166b24"
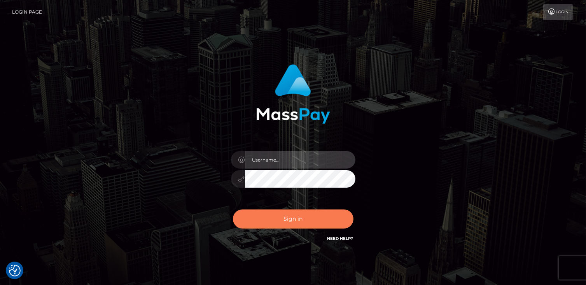
type input "catalinad"
click at [265, 215] on button "Sign in" at bounding box center [293, 218] width 121 height 19
type input "catalinad"
click at [264, 218] on button "Sign in" at bounding box center [293, 218] width 121 height 19
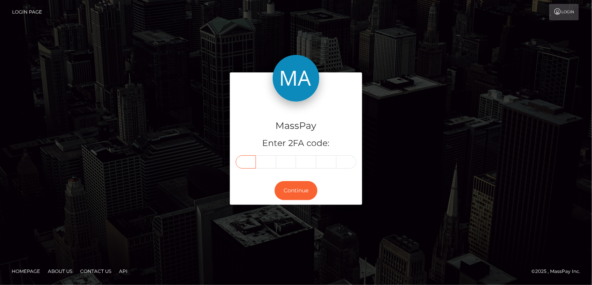
click at [249, 162] on input "text" at bounding box center [246, 161] width 20 height 13
type input "5"
type input "6"
type input "0"
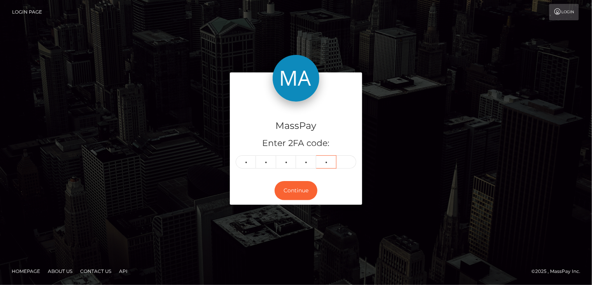
type input "1"
type input "3"
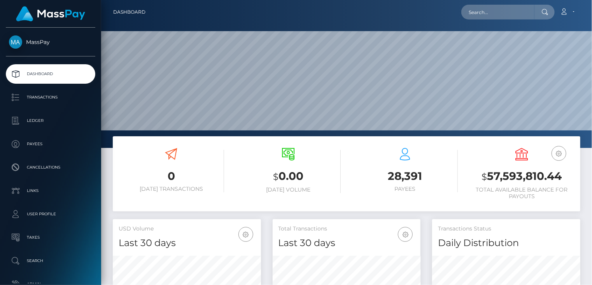
scroll to position [138, 148]
paste input "poact_8wLL4wIhYaJj"
type input "poact_8wLL4wIhYaJj"
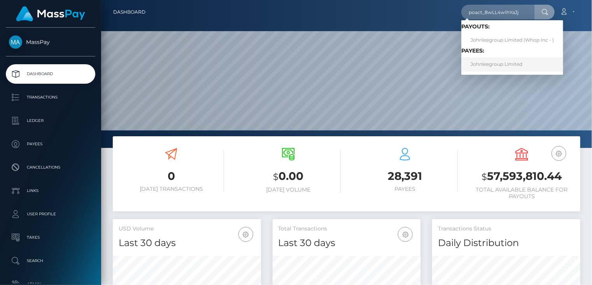
click at [493, 67] on link "Johnleegroup Limited" at bounding box center [513, 64] width 102 height 14
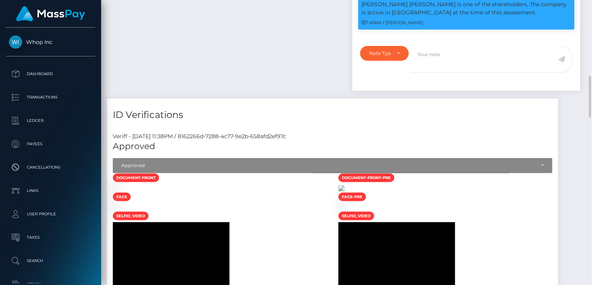
scroll to position [1038, 0]
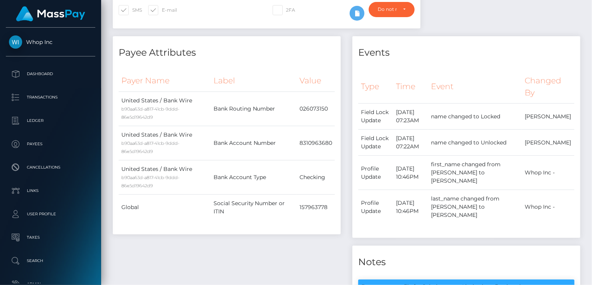
scroll to position [0, 0]
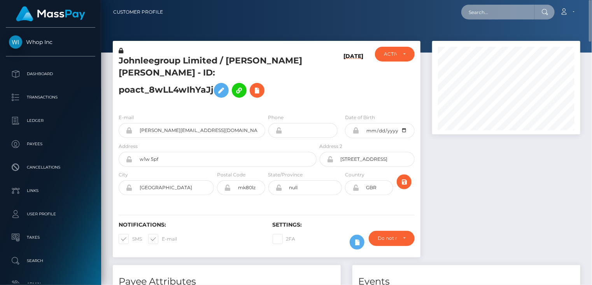
paste input "josecordovagopro@gmail.com"
type input "josecordovagopro@gmail.com"
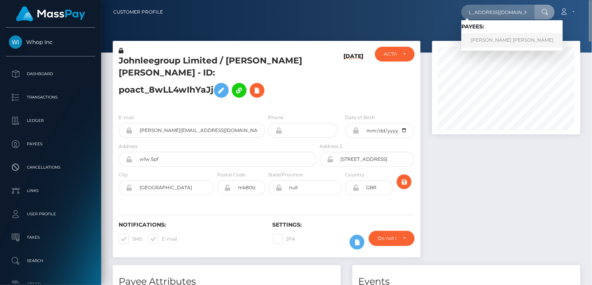
scroll to position [0, 0]
click at [483, 41] on link "José Luis Cordova Tercero" at bounding box center [513, 40] width 102 height 14
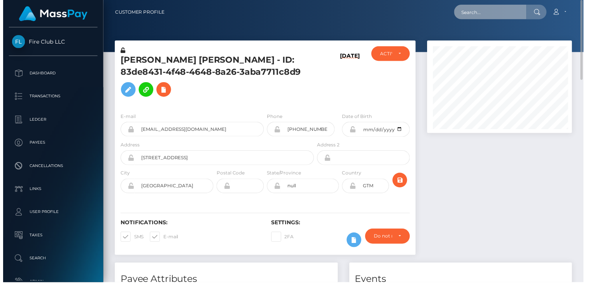
scroll to position [389079, 389024]
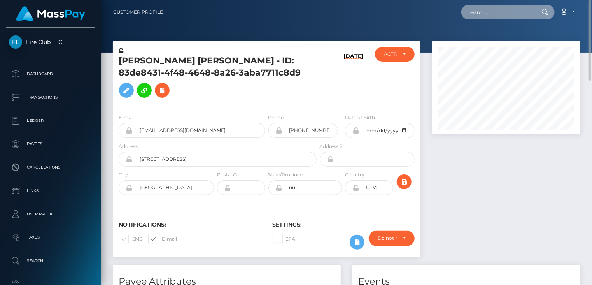
paste input "pout_CLWee1zz44NvL"
type input "pout_CLWee1zz44NvL"
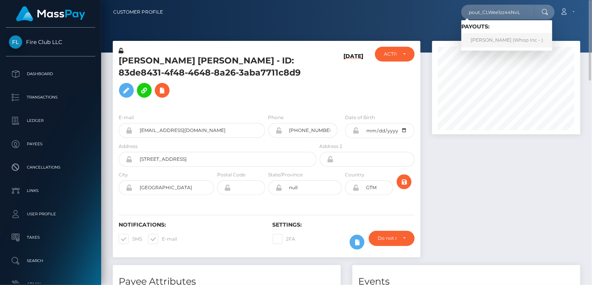
click at [487, 39] on link "DANIEL ALEXANDER HINTON (Whop Inc - )" at bounding box center [507, 40] width 91 height 14
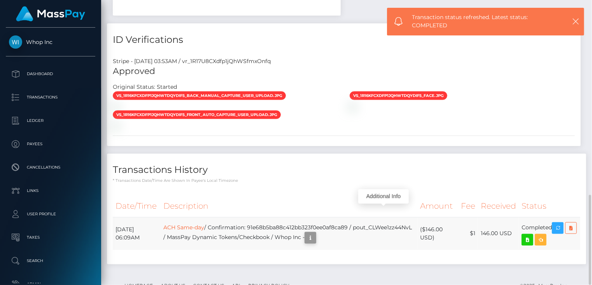
scroll to position [93, 148]
click at [316, 232] on button "button" at bounding box center [311, 238] width 12 height 12
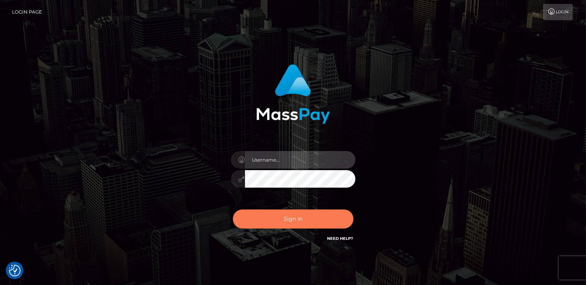
type input "catalinad"
click at [288, 228] on button "Sign in" at bounding box center [293, 218] width 121 height 19
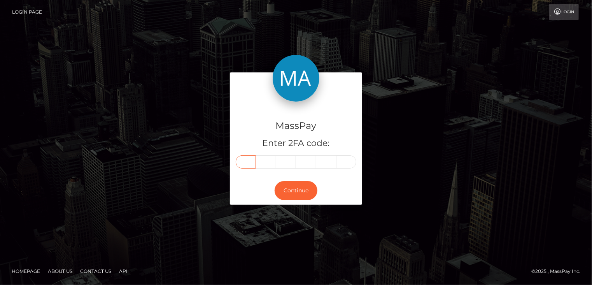
click at [242, 164] on input "text" at bounding box center [246, 161] width 20 height 13
type input "4"
type input "0"
type input "2"
type input "8"
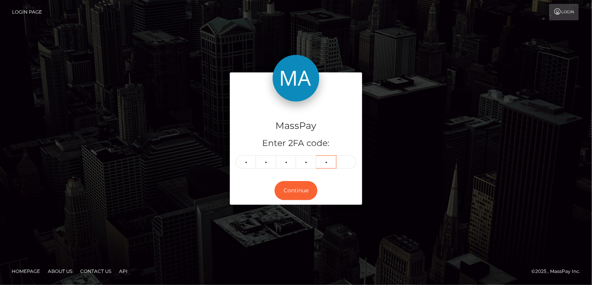
type input "2"
type input "7"
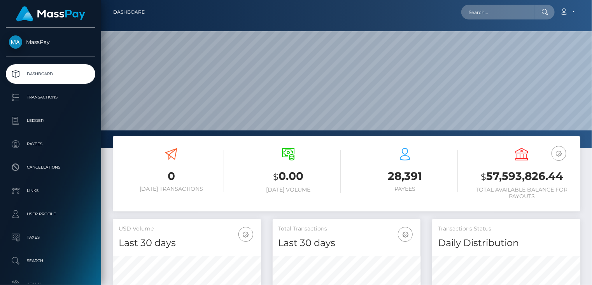
scroll to position [138, 148]
paste input "MSP73c18c600e14a1e"
type input "MSP73c18c600e14a1e"
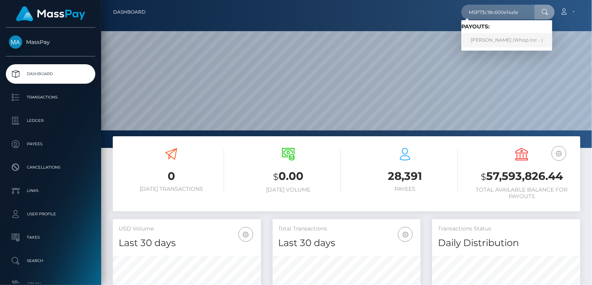
click at [498, 39] on link "[PERSON_NAME] (Whop Inc - )" at bounding box center [507, 40] width 91 height 14
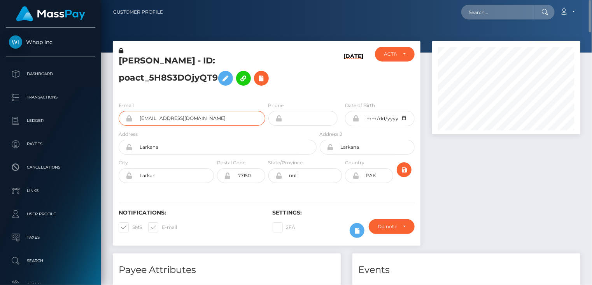
click at [165, 116] on input "hasnainkhan143077+891ae81b59@gmail.com" at bounding box center [199, 118] width 133 height 15
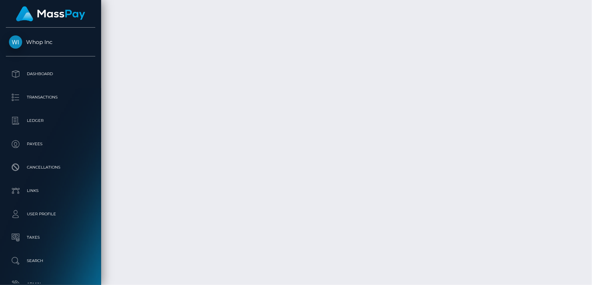
scroll to position [2212, 0]
drag, startPoint x: 569, startPoint y: 169, endPoint x: 562, endPoint y: 167, distance: 7.0
click at [562, 167] on body "Whop Inc Dashboard Transactions Ledger Payees" at bounding box center [296, 142] width 592 height 285
drag, startPoint x: 566, startPoint y: 167, endPoint x: 560, endPoint y: 170, distance: 5.9
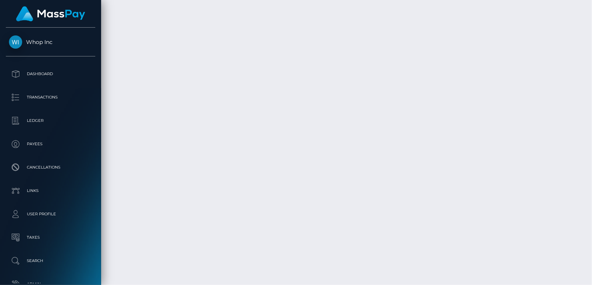
click at [560, 170] on div "Force status update" at bounding box center [545, 174] width 57 height 14
drag, startPoint x: 290, startPoint y: 169, endPoint x: 411, endPoint y: 165, distance: 121.5
copy td "MSP73c18c600e14a1e / pout_qVr9P7sUZW3iO"
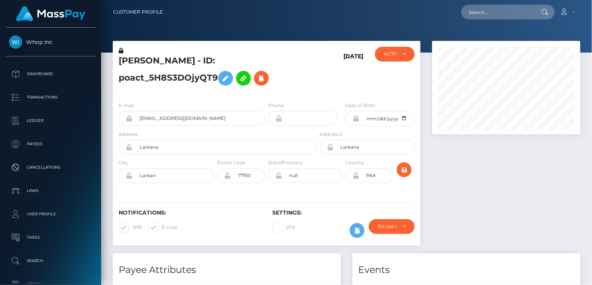
scroll to position [93, 148]
click at [486, 13] on input "text" at bounding box center [498, 12] width 73 height 15
paste input "poact_Ahei7cAvSl1w"
type input "poact_Ahei7cAvSl1w"
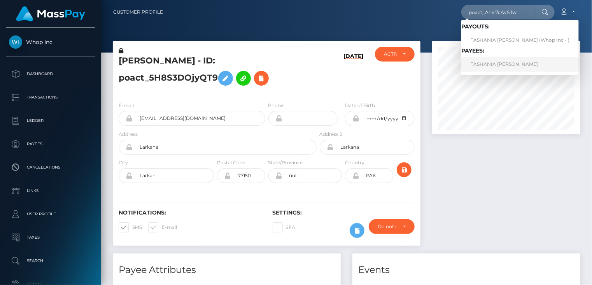
click at [499, 66] on link "TASHANIA [PERSON_NAME]" at bounding box center [521, 64] width 118 height 14
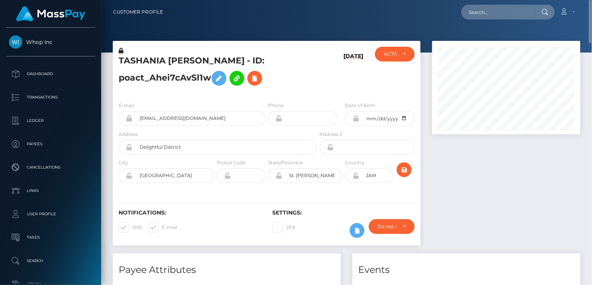
click at [174, 56] on h5 "TASHANIA [PERSON_NAME] - ID: poact_Ahei7cAvSl1w" at bounding box center [216, 72] width 194 height 35
copy h5 "TASHANIA [PERSON_NAME] - ID: poact_Ahei7cAvSl1w"
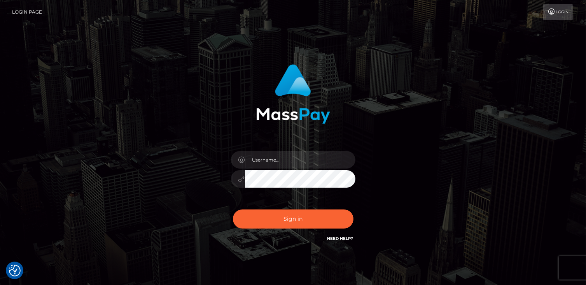
checkbox input "true"
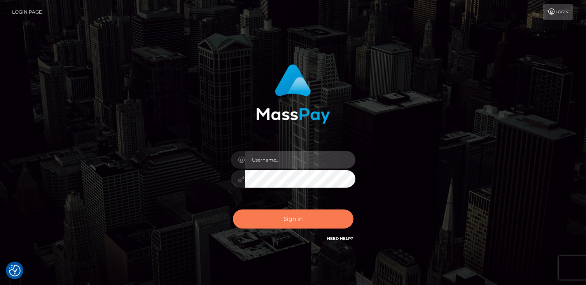
type input "catalinad"
click at [300, 222] on button "Sign in" at bounding box center [293, 218] width 121 height 19
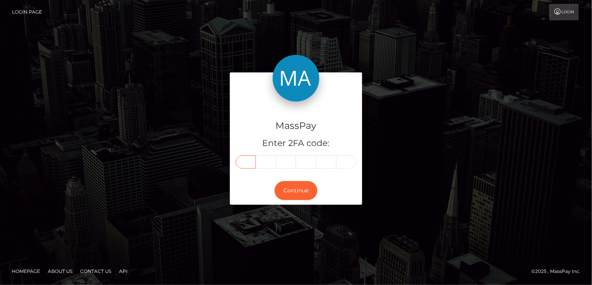
click at [244, 159] on input "text" at bounding box center [246, 161] width 20 height 13
type input "1"
type input "0"
type input "4"
type input "0"
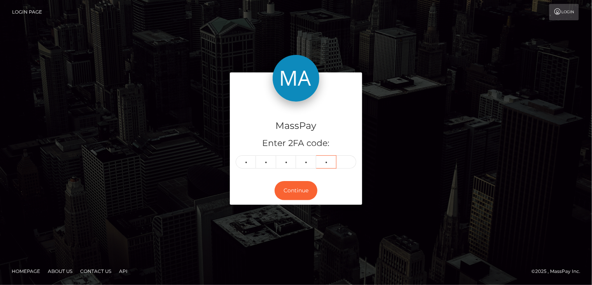
type input "3"
type input "0"
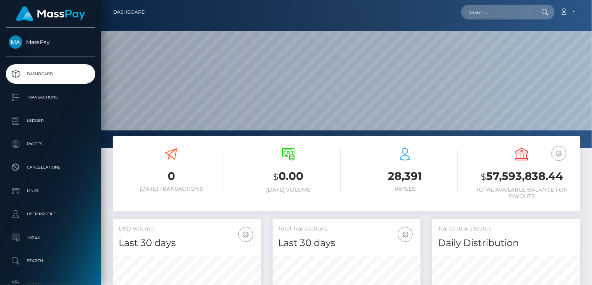
scroll to position [138, 148]
click at [489, 12] on input "text" at bounding box center [498, 12] width 73 height 15
paste input "Hello [PERSON_NAME],"
drag, startPoint x: 512, startPoint y: 12, endPoint x: 445, endPoint y: 19, distance: 67.3
click at [445, 19] on div "Hello [PERSON_NAME], Loading... Loading... Account Edit Profile Logout" at bounding box center [366, 12] width 428 height 16
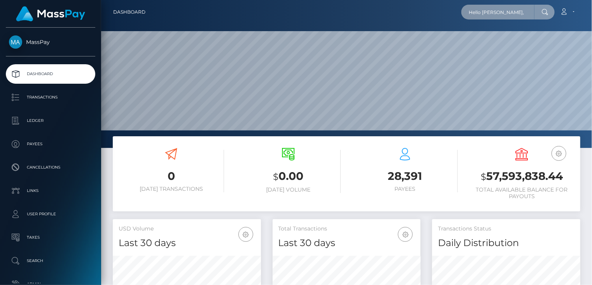
paste input "v1adZR_HRn6i0Z2qkx_kAA"
type input "v1adZR_HRn6i0Z2qkx_kAA"
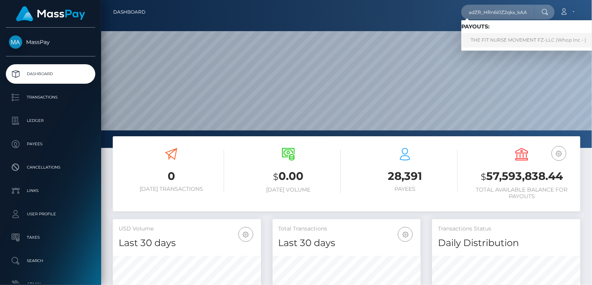
click at [497, 38] on link "THE FIT NURSE MOVEMENT FZ-LLC (Whop Inc - )" at bounding box center [529, 40] width 134 height 14
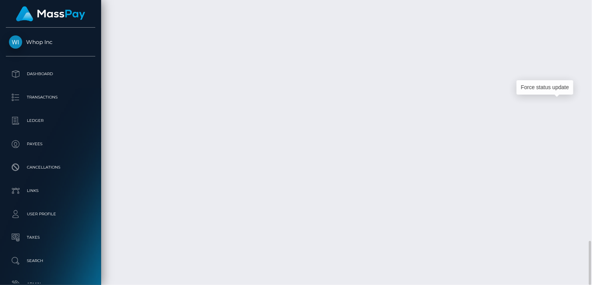
scroll to position [93, 148]
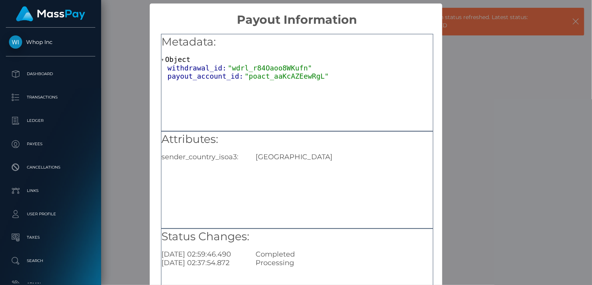
click at [121, 251] on div "× Payout Information Metadata: Object withdrawal_id: "wdrl_r84Oaoo8WKufn" payou…" at bounding box center [296, 142] width 592 height 285
